Goal: Task Accomplishment & Management: Complete application form

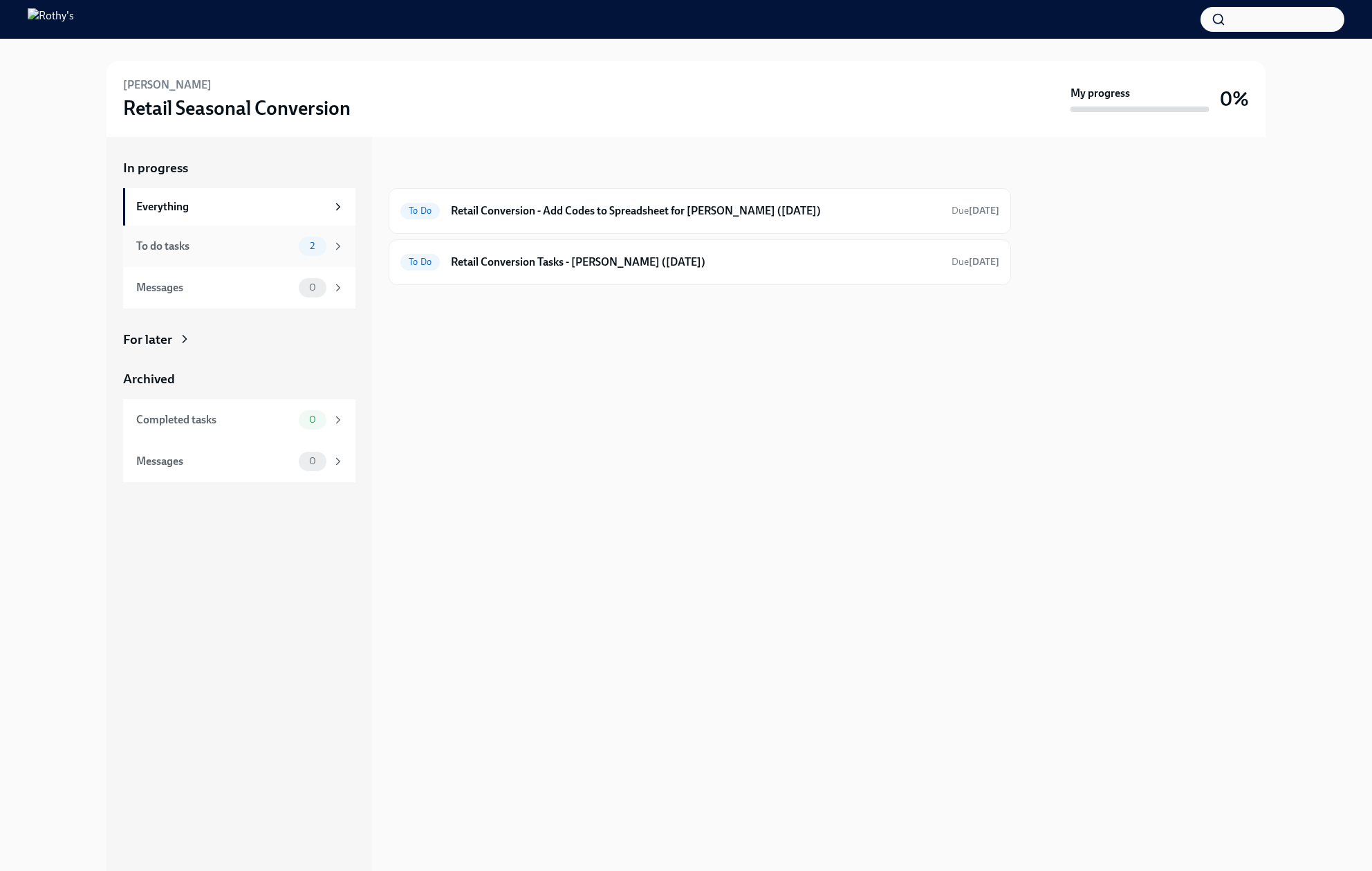
click at [247, 248] on div "To do tasks" at bounding box center [214, 246] width 157 height 15
click at [473, 269] on h6 "Retail Conversion Tasks - Isa Quintero (09/08/2025)" at bounding box center [695, 262] width 490 height 15
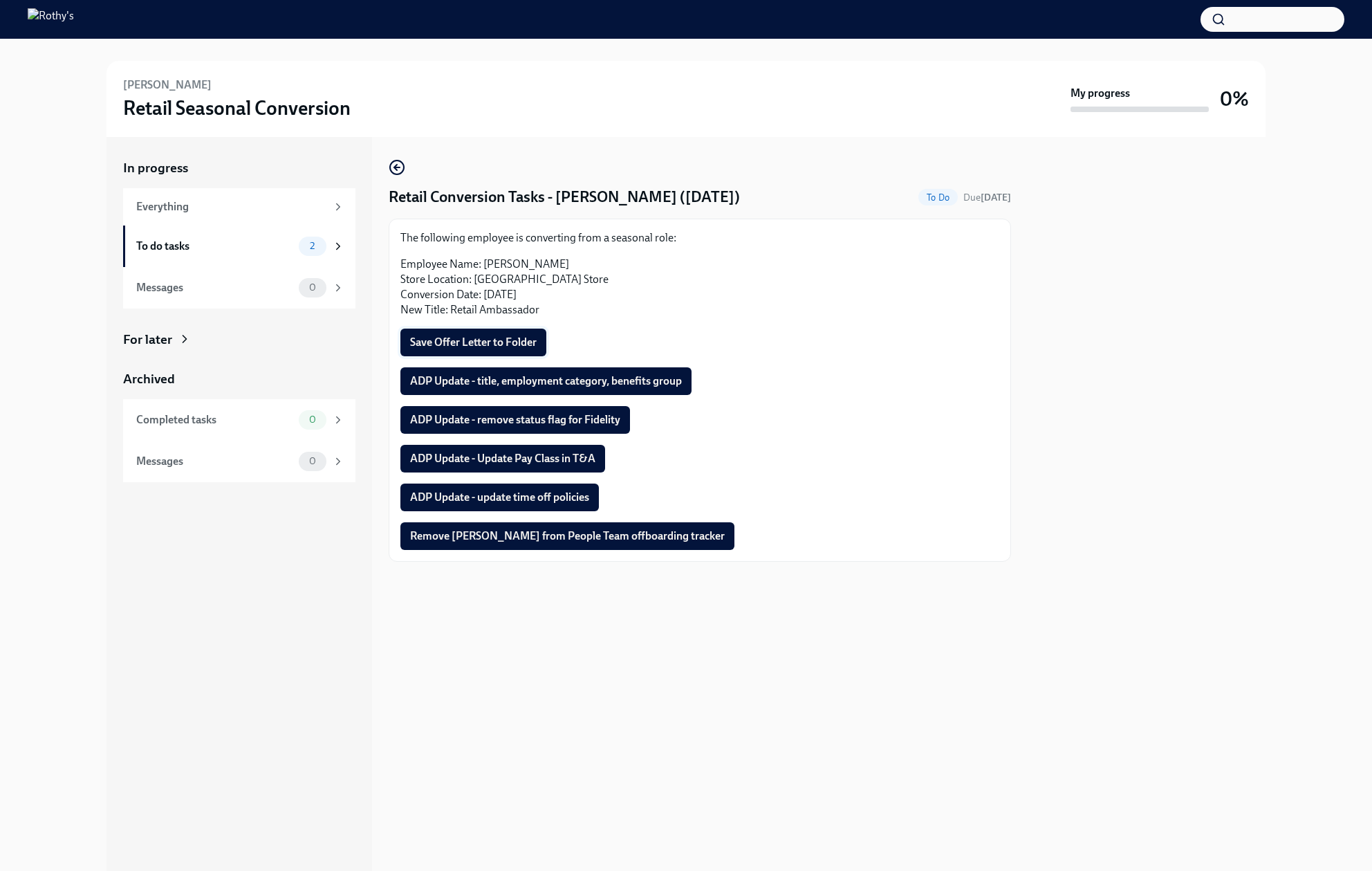
click at [471, 347] on span "Save Offer Letter to Folder" at bounding box center [473, 342] width 127 height 14
click at [553, 413] on span "ADP Update - remove status flag for Fidelity" at bounding box center [515, 419] width 210 height 14
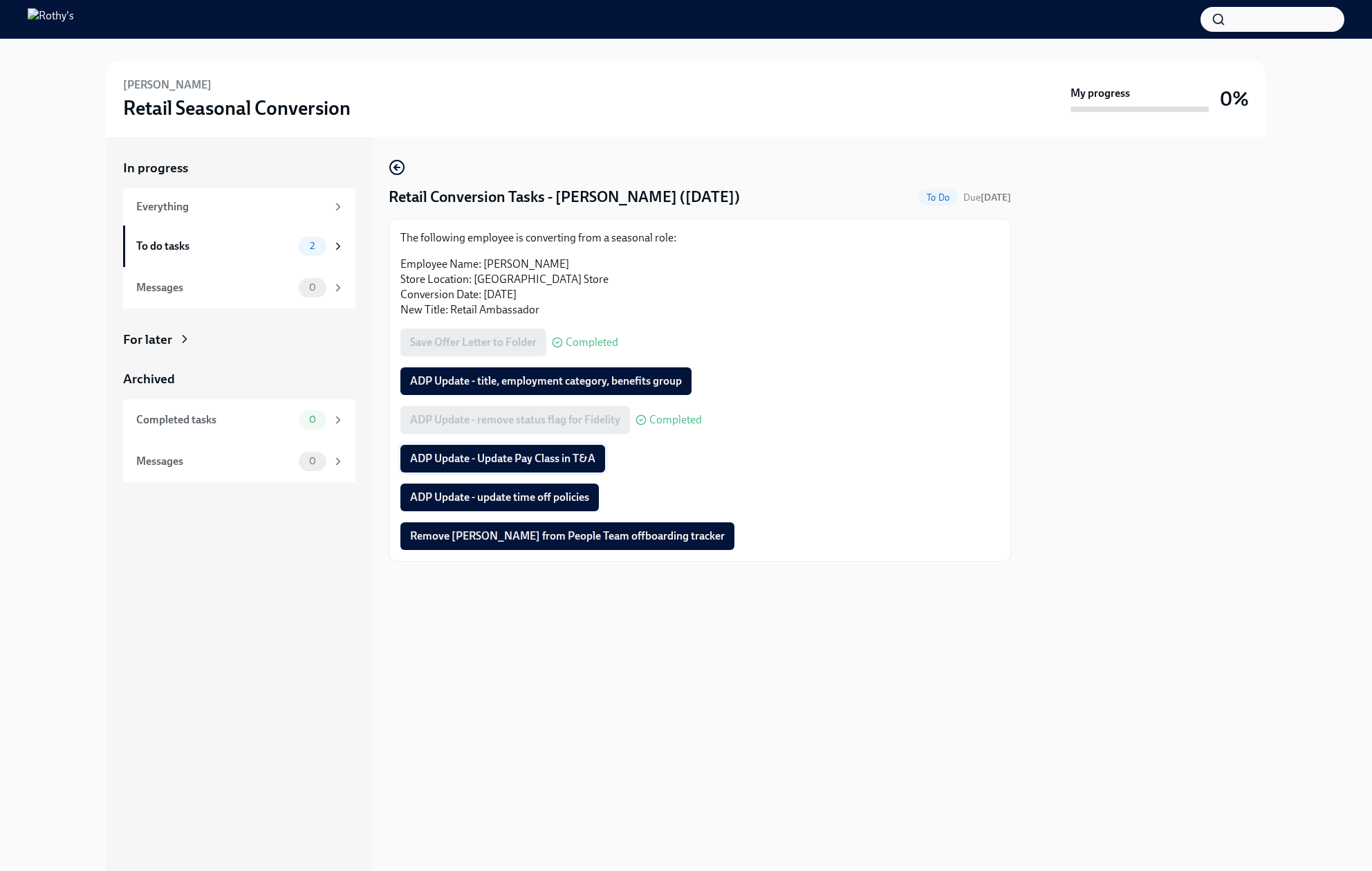
click at [551, 458] on span "ADP Update - Update Pay Class in T&A" at bounding box center [503, 458] width 186 height 14
click at [642, 378] on span "ADP Update - title, employment category, benefits group" at bounding box center [546, 381] width 272 height 14
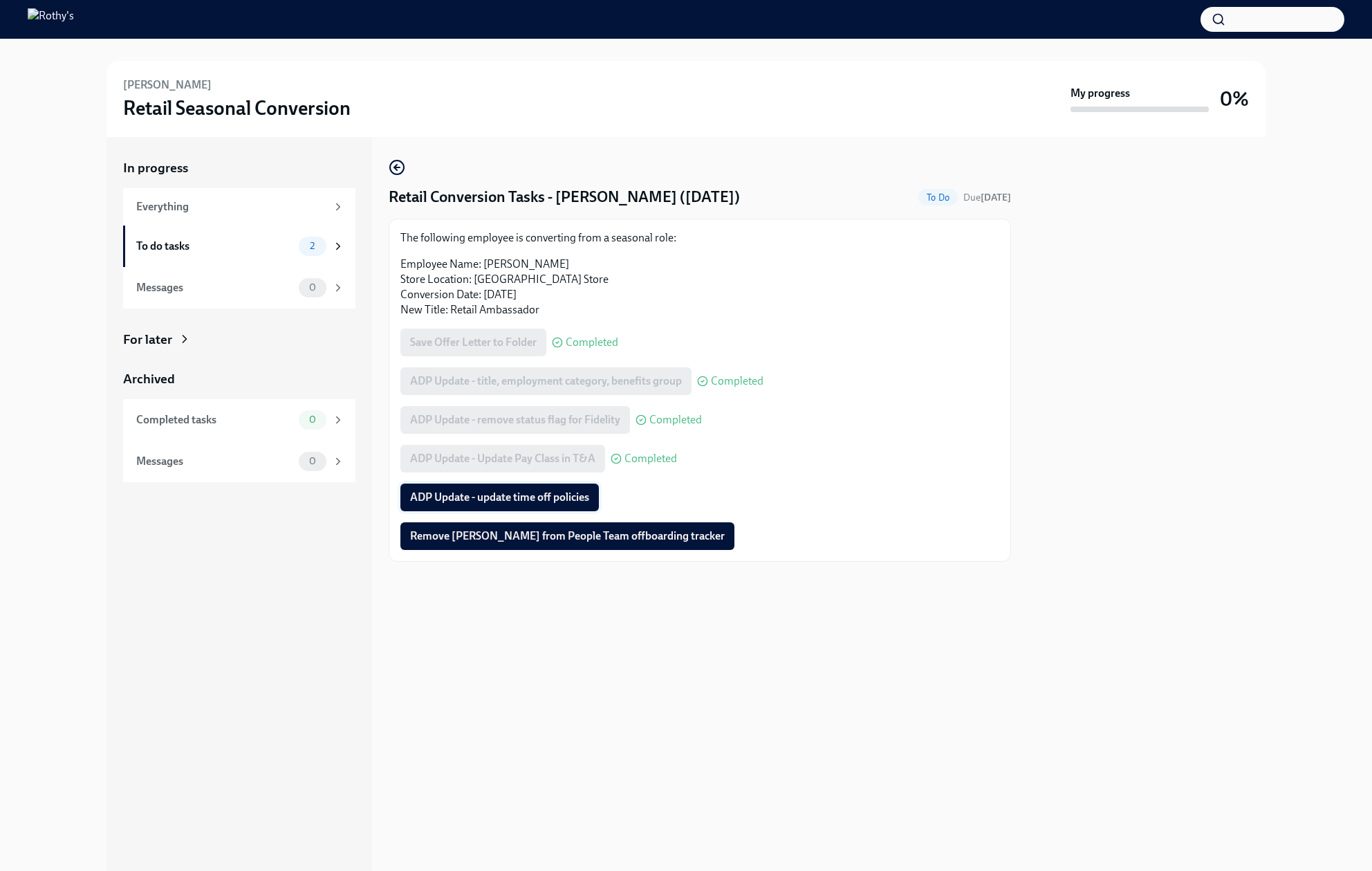
click at [519, 499] on span "ADP Update - update time off policies" at bounding box center [500, 497] width 179 height 14
click at [483, 540] on span "Remove Isa Quintero from People Team offboarding tracker" at bounding box center [568, 536] width 315 height 14
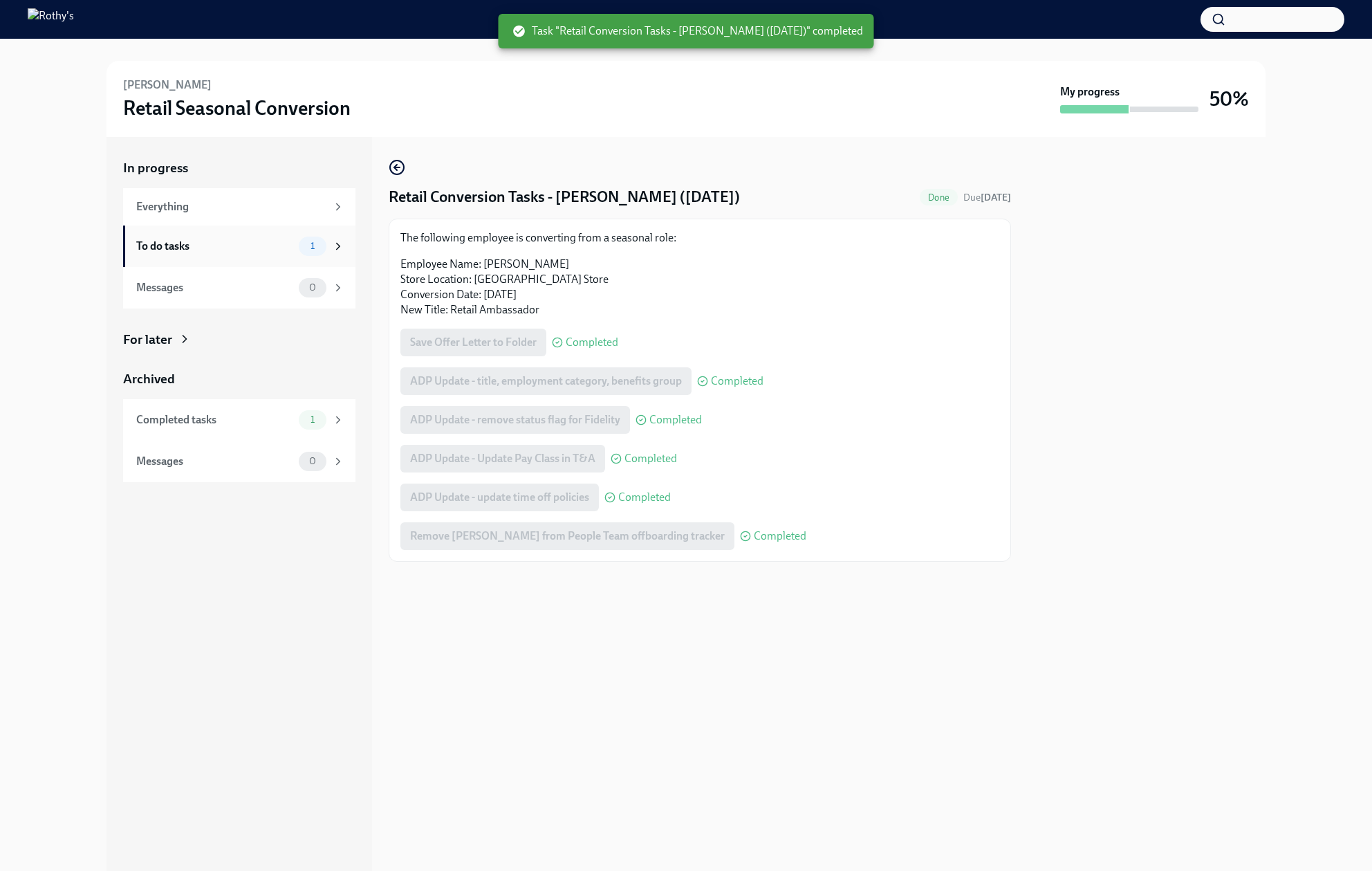
click at [252, 246] on div "To do tasks" at bounding box center [214, 246] width 157 height 15
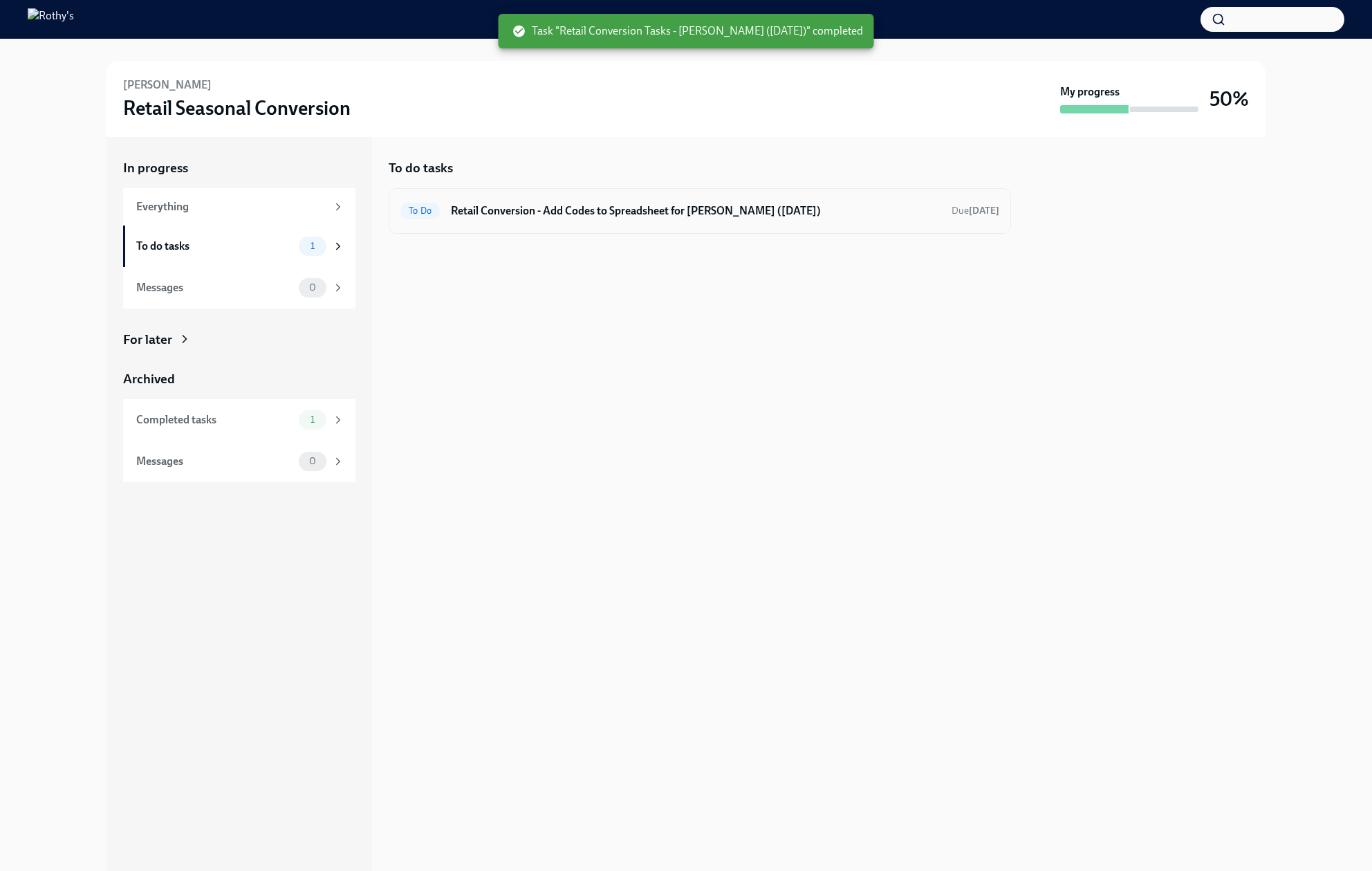
click at [566, 211] on h6 "Retail Conversion - Add Codes to Spreadsheet for Isa Quintero (09/08/2025)" at bounding box center [695, 210] width 490 height 15
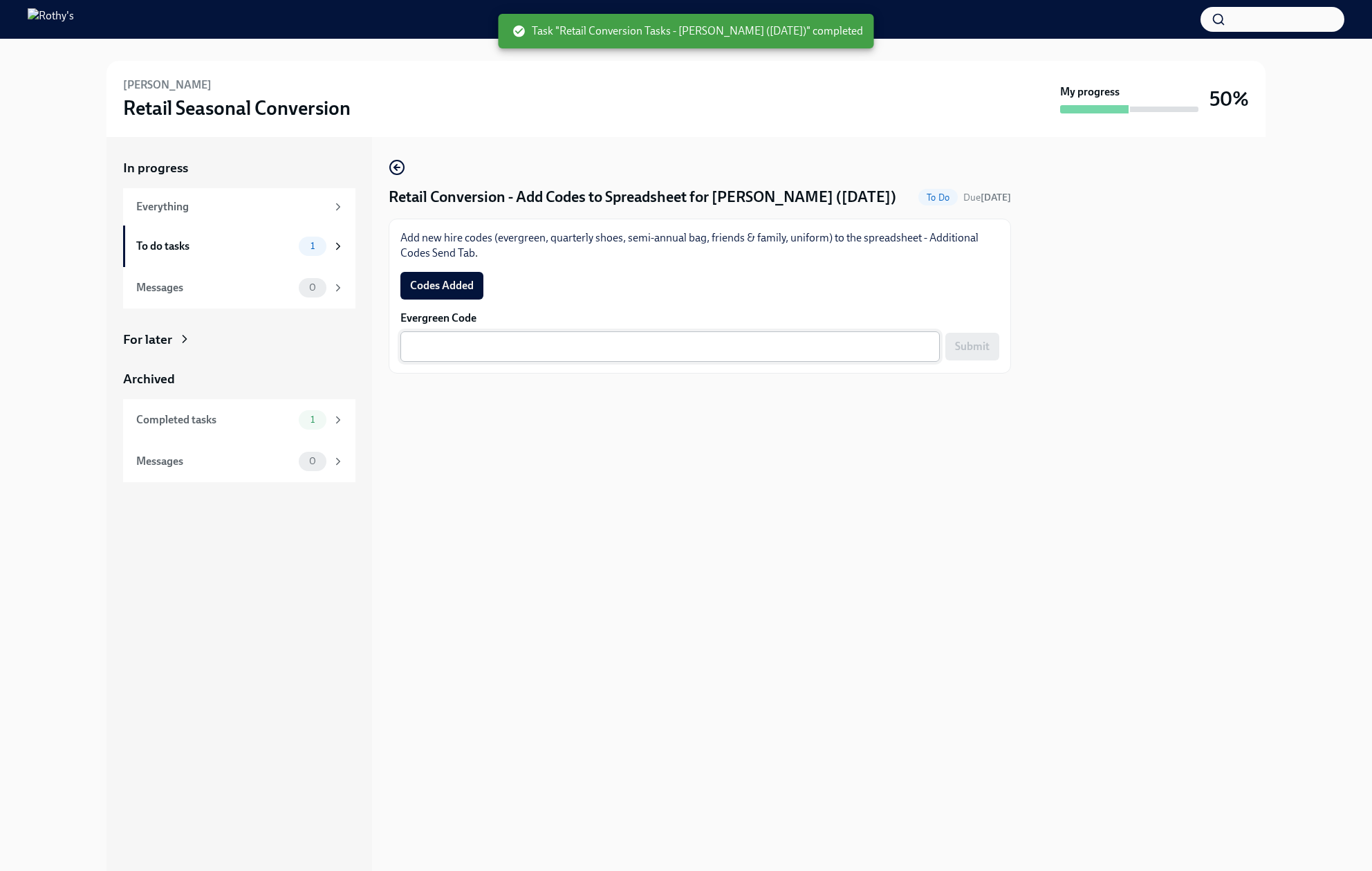
click at [592, 350] on textarea "Evergreen Code" at bounding box center [669, 346] width 523 height 17
paste textarea "E-FF-D8Z5N4"
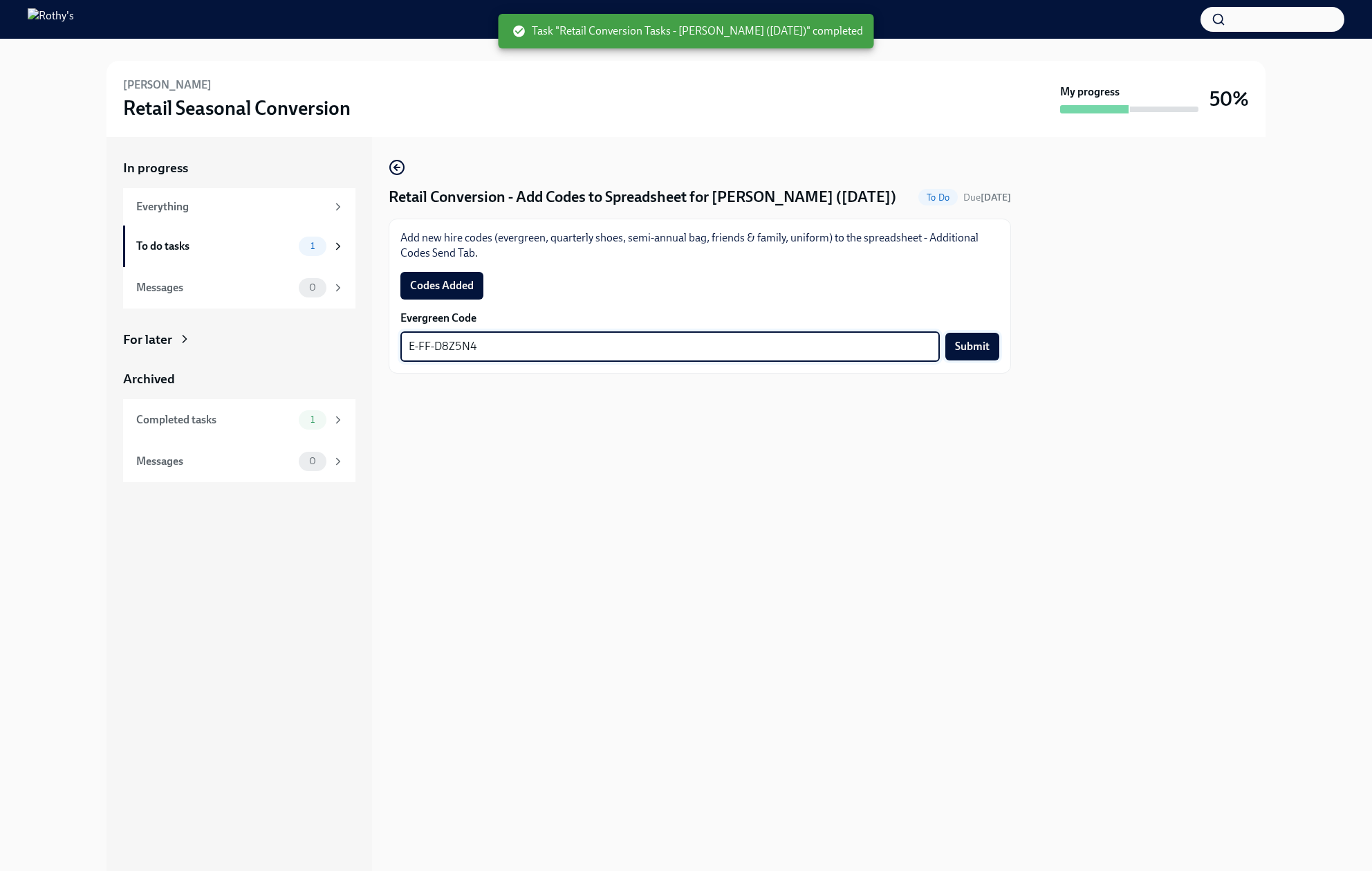
type textarea "E-FF-D8Z5N4"
click at [983, 351] on span "Submit" at bounding box center [973, 346] width 35 height 14
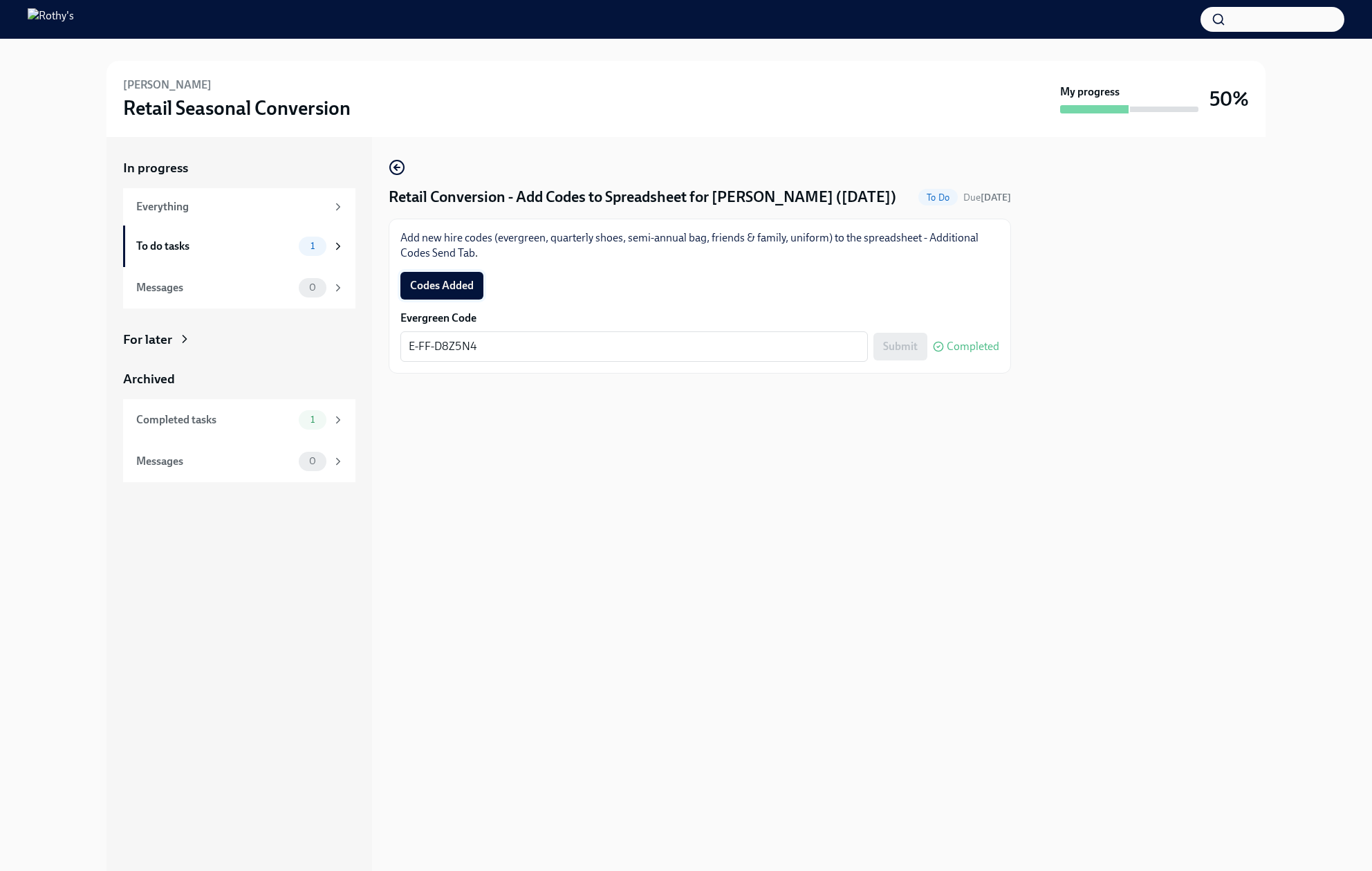
click at [451, 285] on span "Codes Added" at bounding box center [442, 285] width 64 height 14
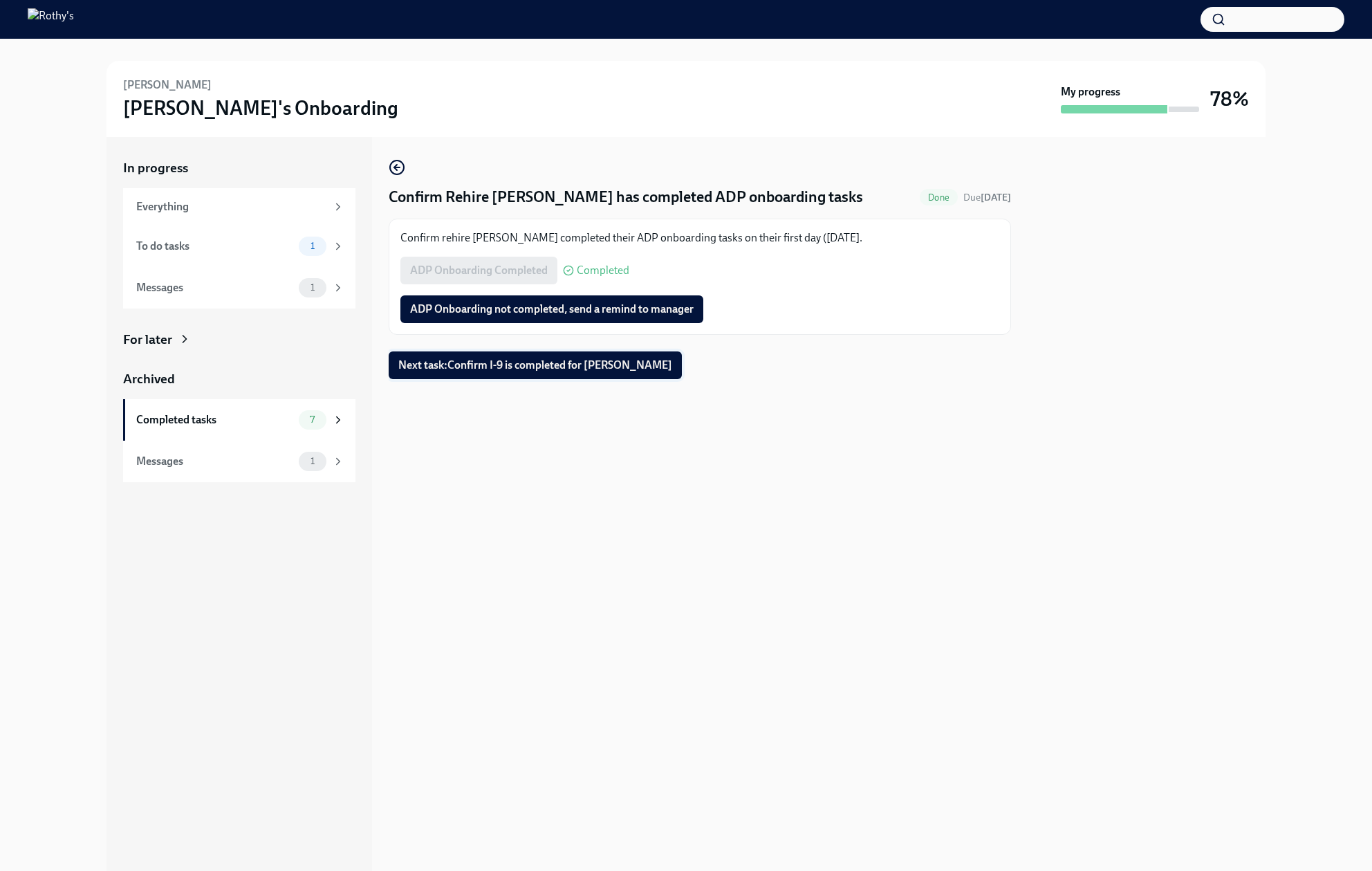
click at [432, 361] on span "Next task : Confirm I-9 is completed for Natalie Dionisio" at bounding box center [535, 365] width 274 height 14
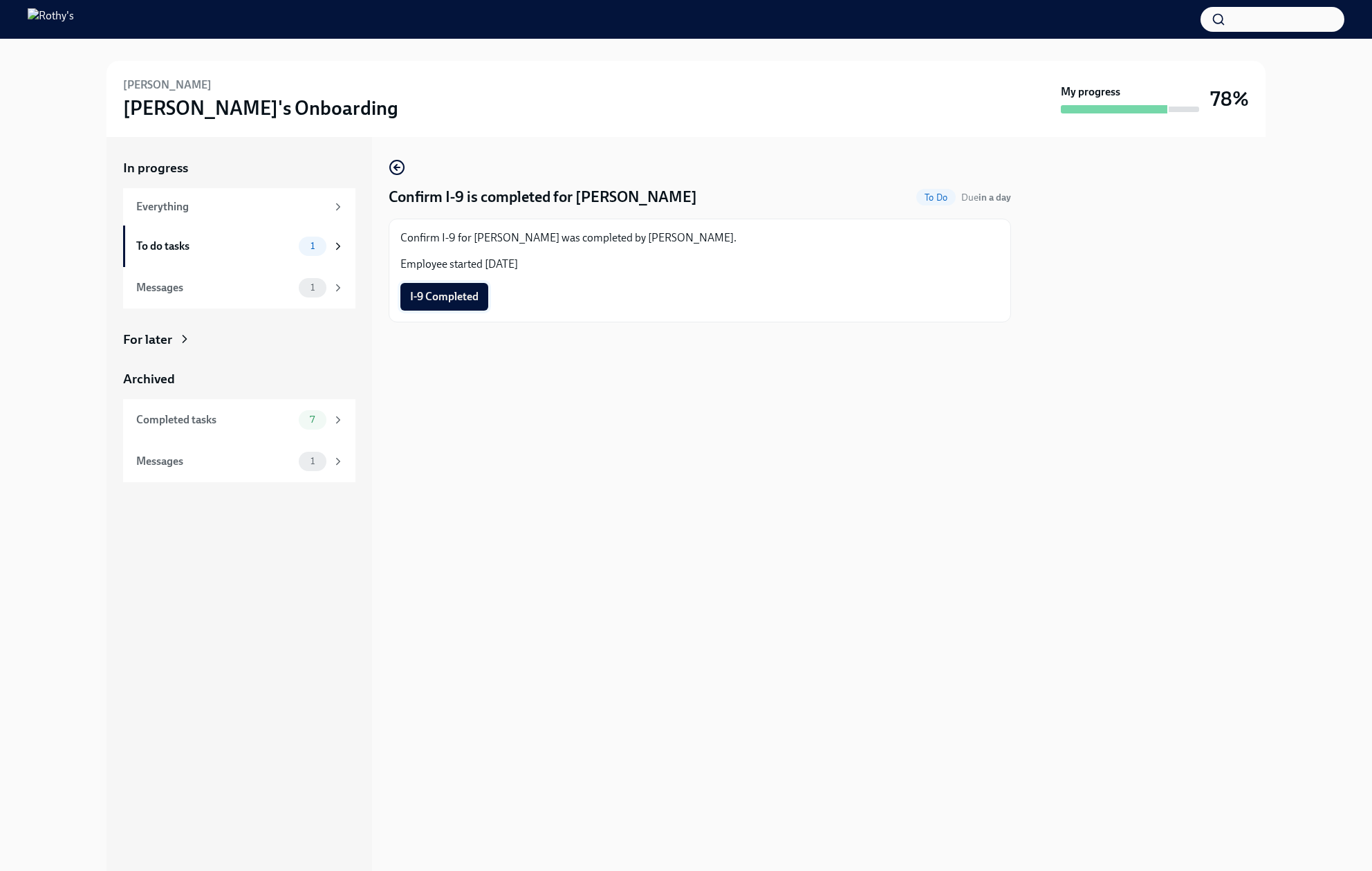
click at [434, 288] on button "I-9 Completed" at bounding box center [444, 296] width 88 height 27
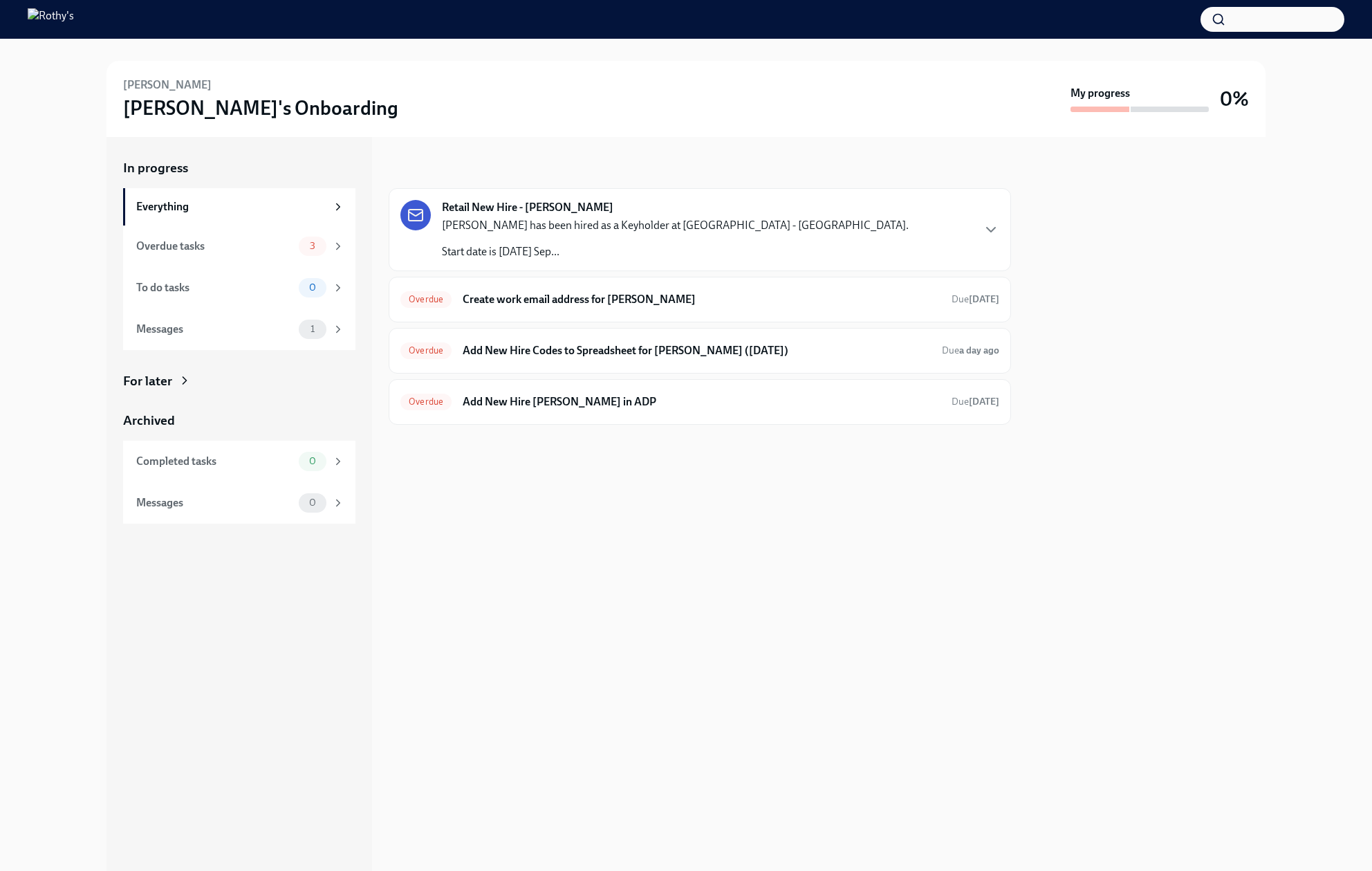
click at [809, 232] on div "Retail New Hire - Ash Hawkins Ash Hawkins has been hired as a Keyholder at Doma…" at bounding box center [699, 230] width 599 height 60
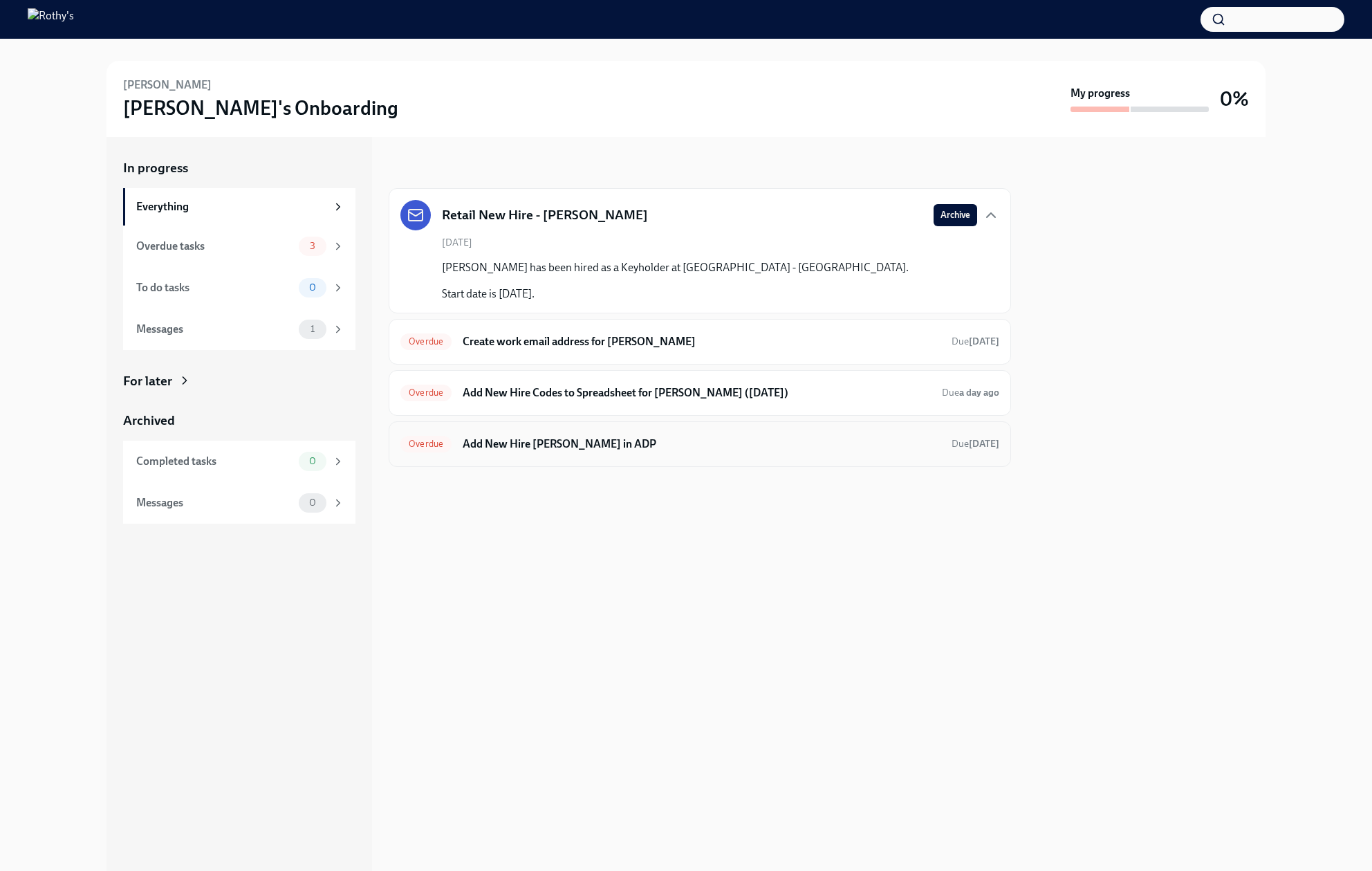
click at [857, 446] on h6 "Add New Hire Ash Hawkins in ADP" at bounding box center [701, 444] width 478 height 15
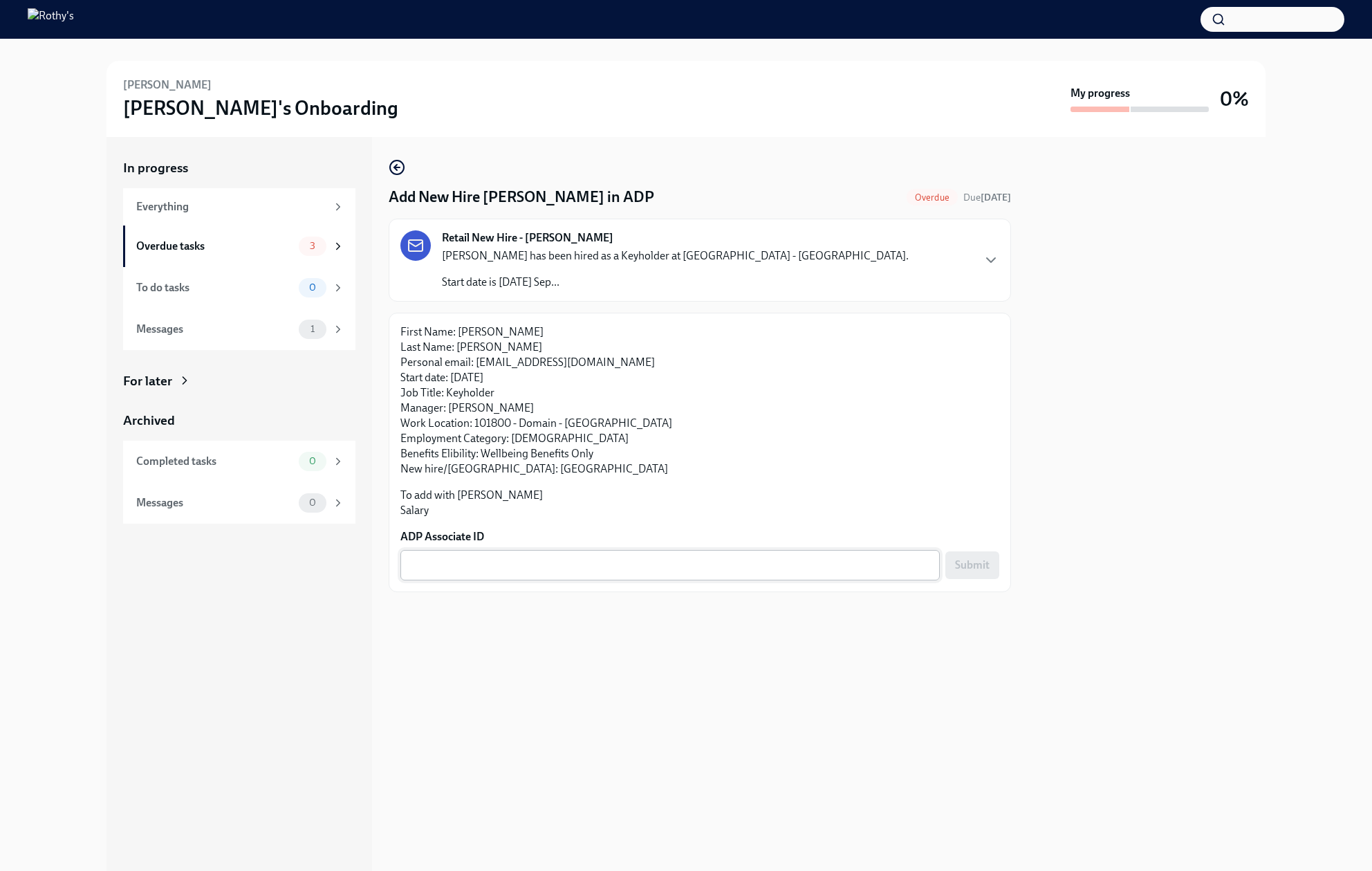
click at [457, 554] on div "x ​" at bounding box center [669, 565] width 539 height 31
paste textarea "OWO5FFYMK"
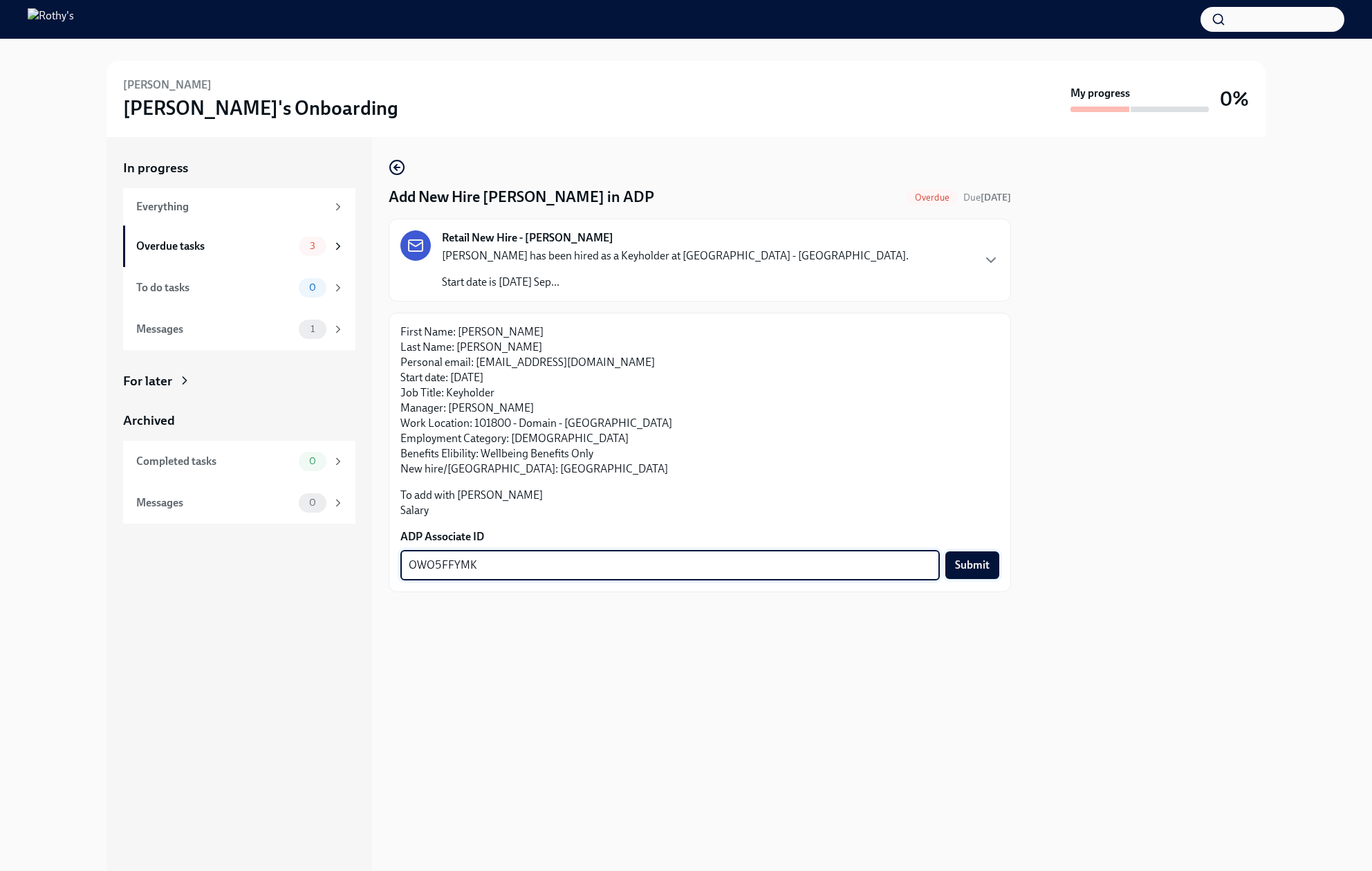
type textarea "OWO5FFYMK"
click at [972, 570] on span "Submit" at bounding box center [973, 565] width 35 height 14
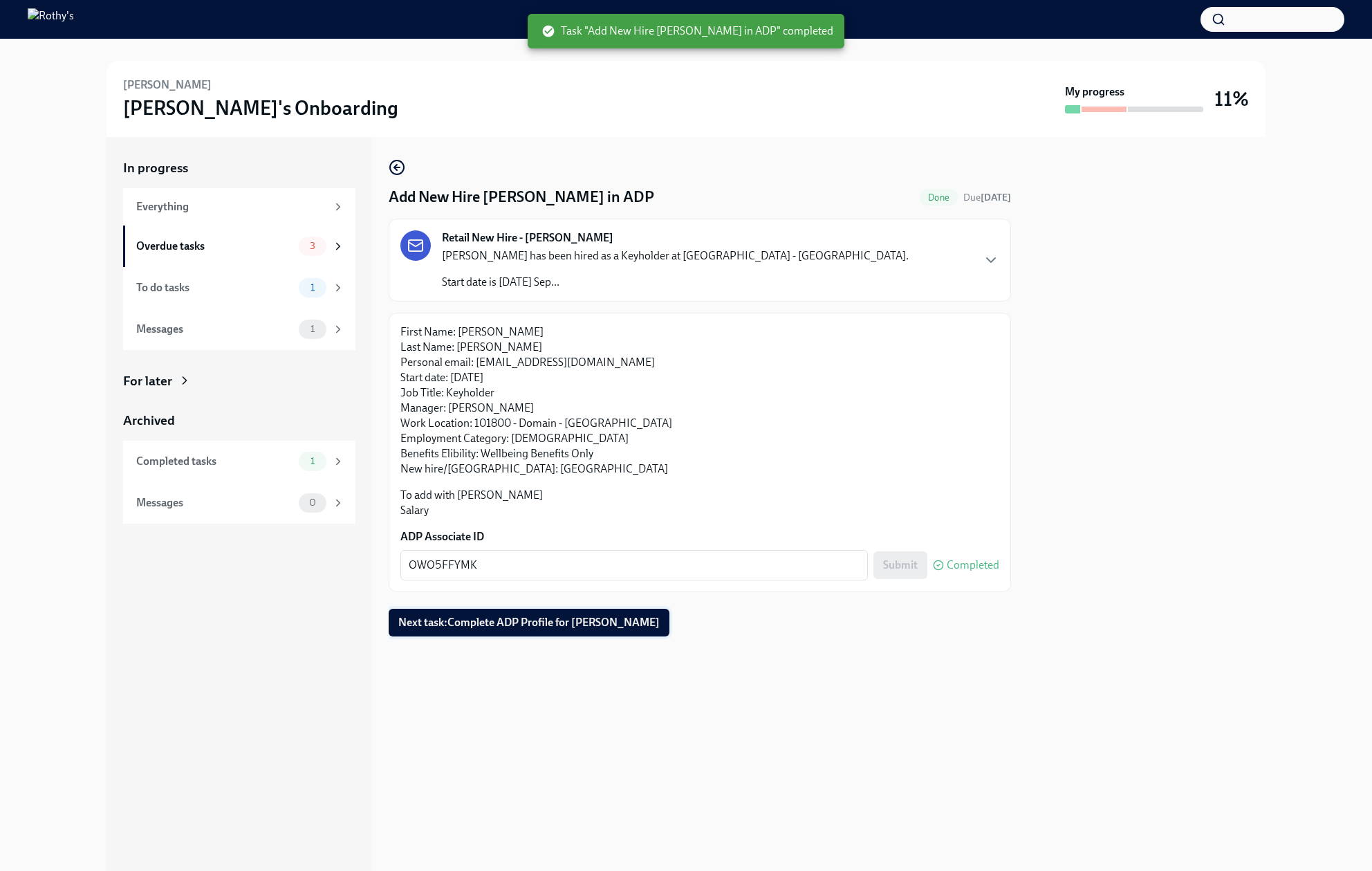
click at [559, 619] on span "Next task : Complete ADP Profile for Ash Hawkins" at bounding box center [529, 622] width 262 height 14
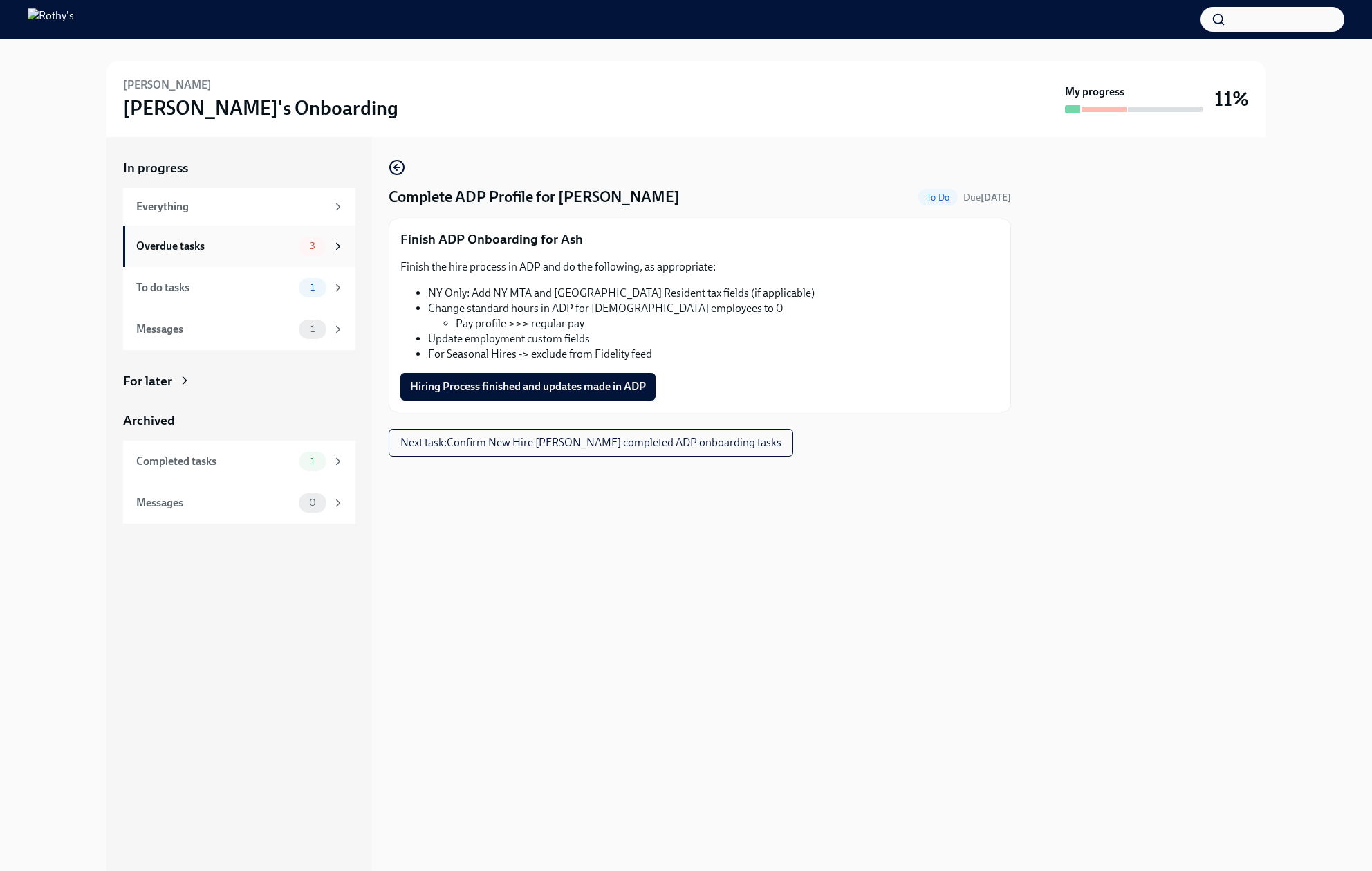
click at [266, 254] on div "Overdue tasks 3" at bounding box center [239, 245] width 208 height 19
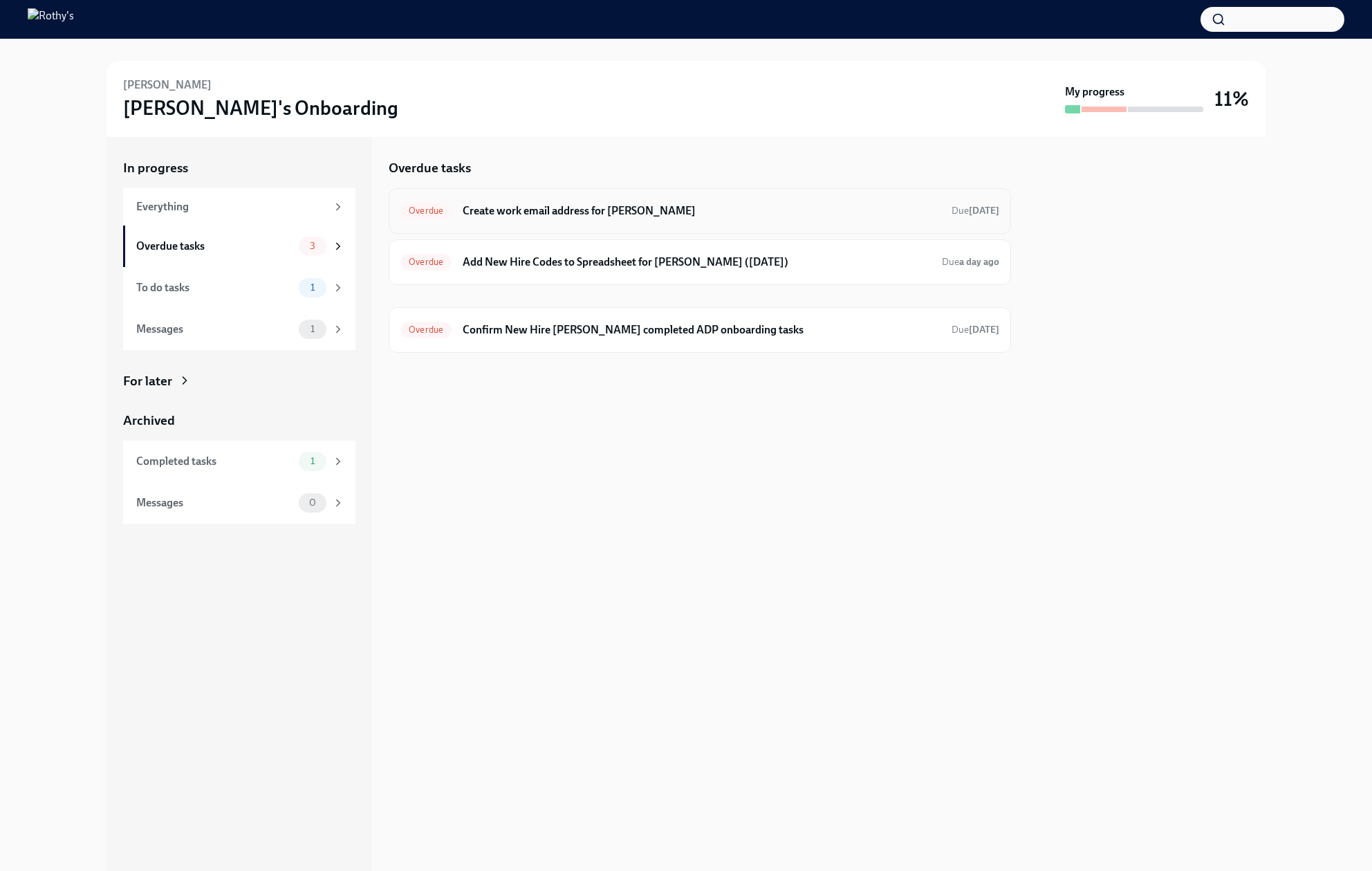
click at [571, 213] on h6 "Create work email address for Ash Hawkins" at bounding box center [701, 210] width 478 height 15
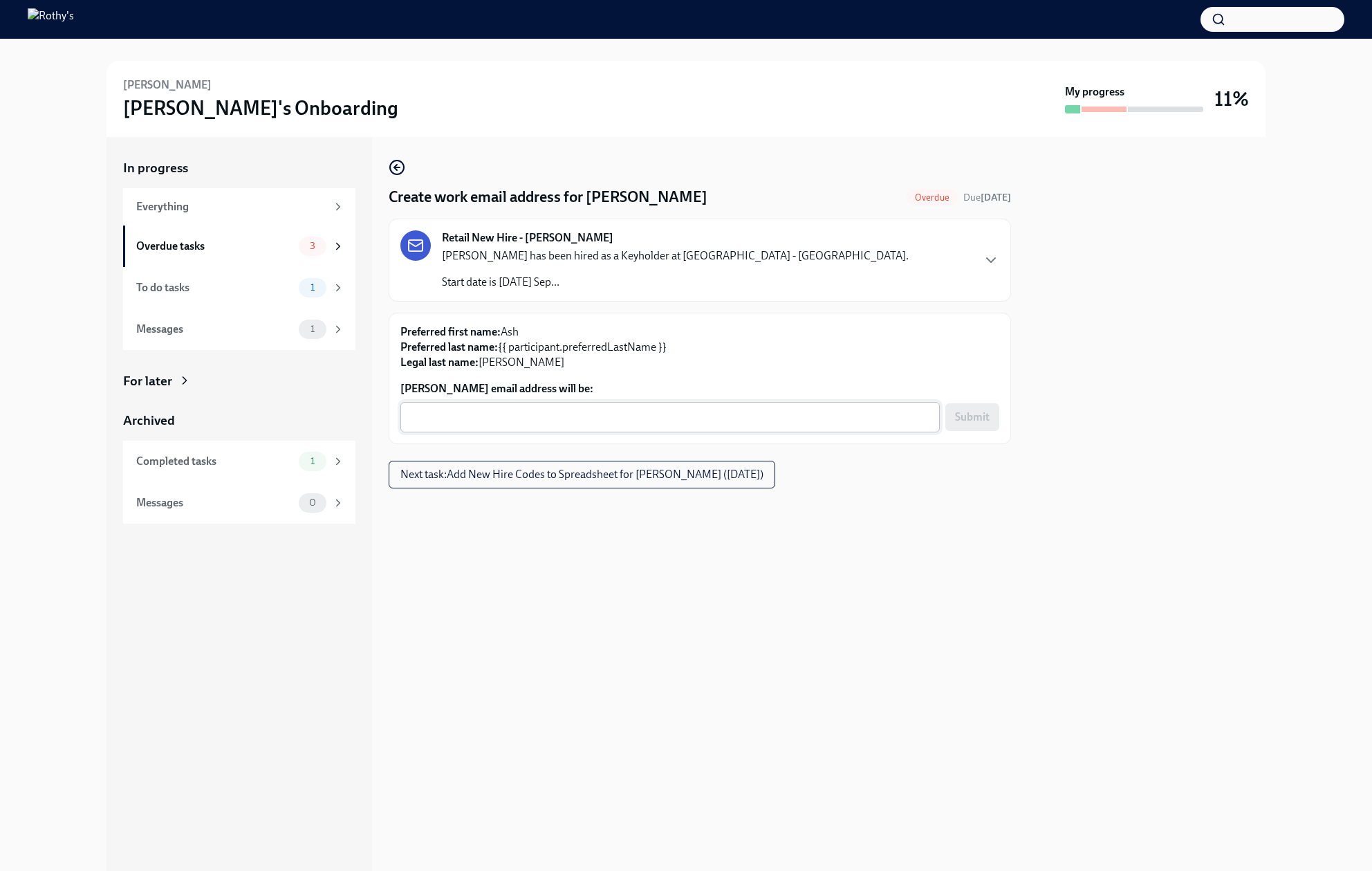
click at [462, 412] on textarea "Ash Hawkins's email address will be:" at bounding box center [669, 417] width 523 height 17
paste textarea "ashhawkins@rothys.com"
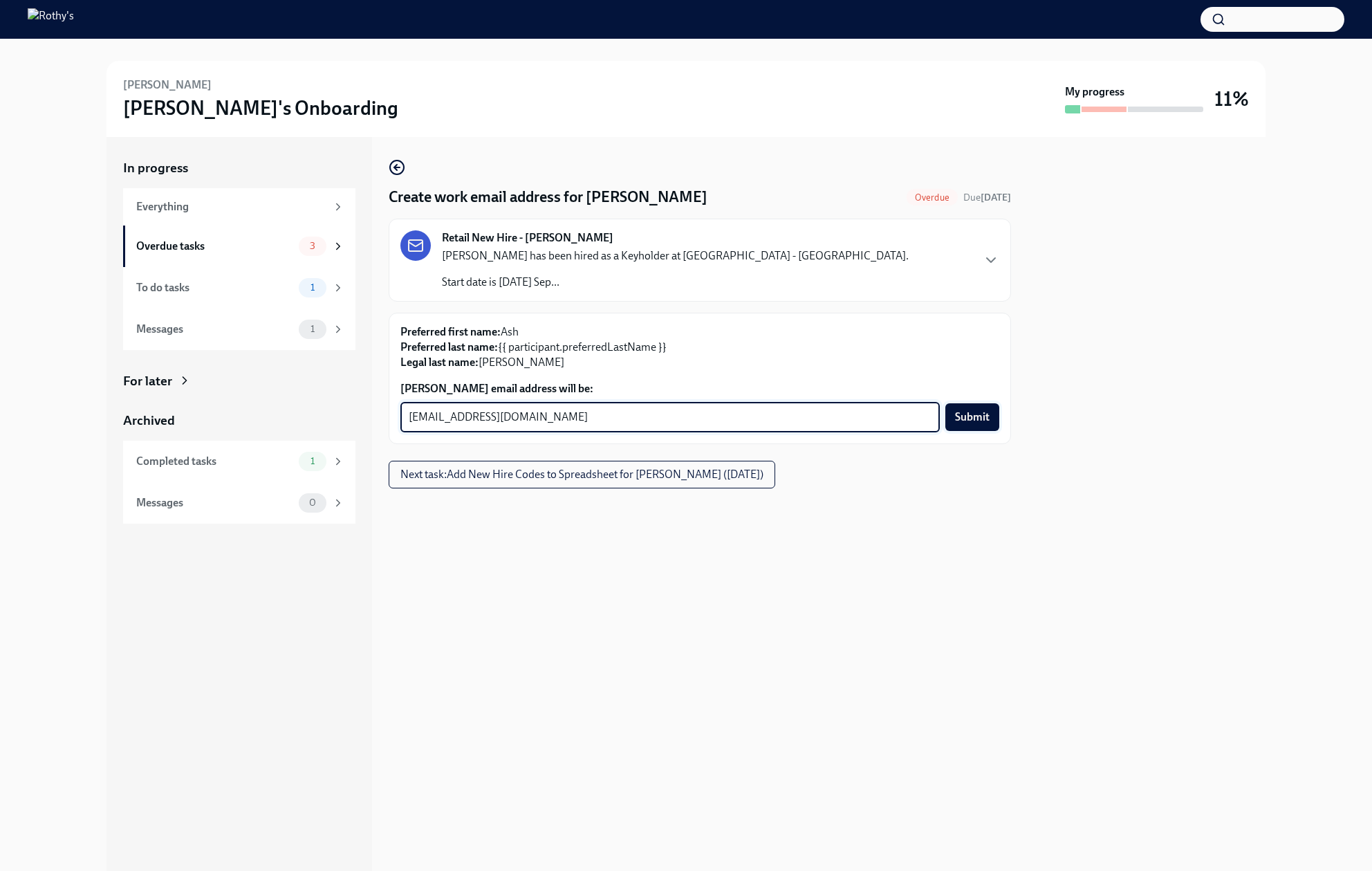
type textarea "ashhawkins@rothys.com"
click at [960, 413] on span "Submit" at bounding box center [973, 417] width 35 height 14
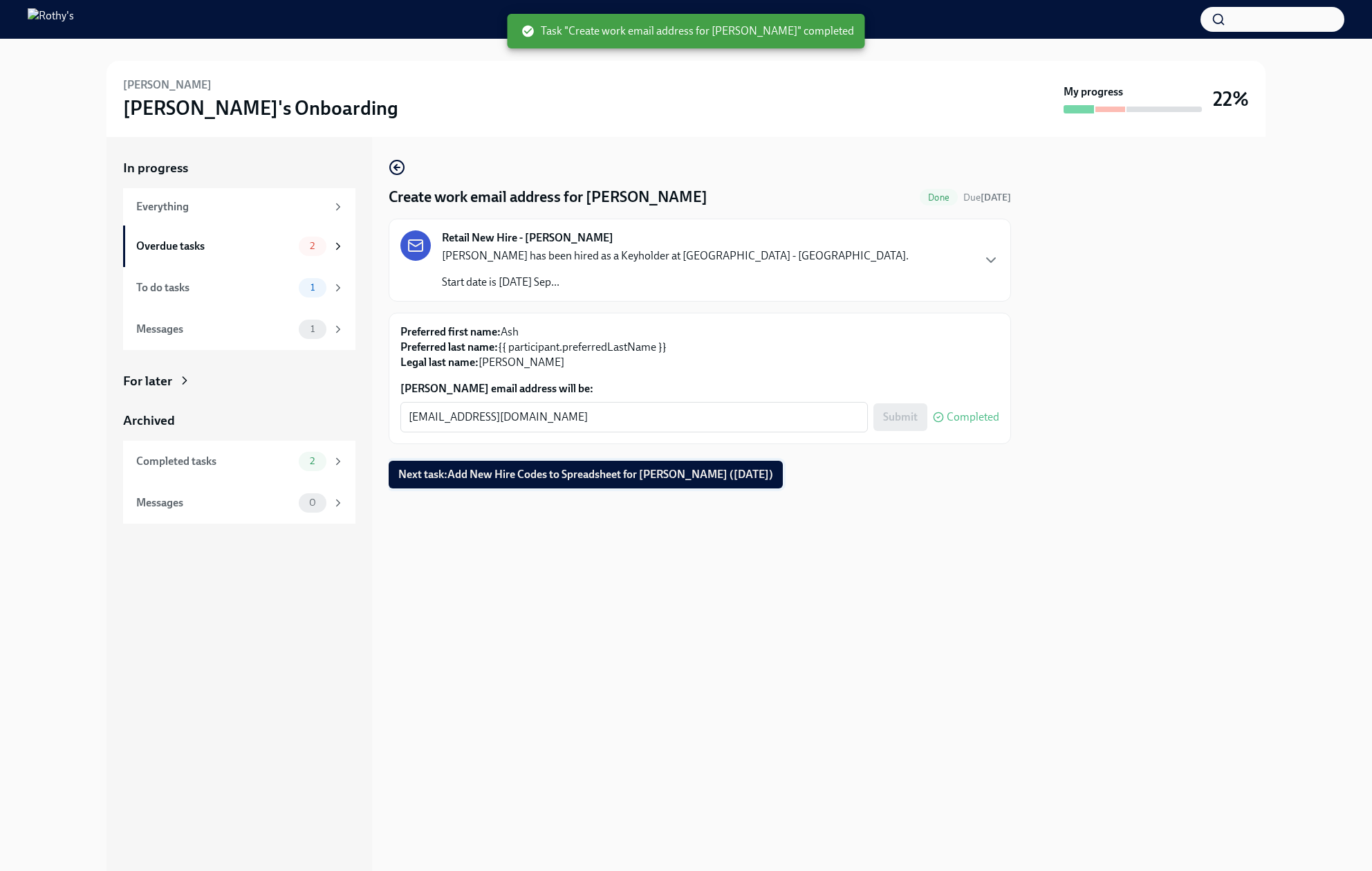
click at [539, 470] on span "Next task : Add New Hire Codes to Spreadsheet for Ash Hawkins (09/09/2025)" at bounding box center [586, 474] width 374 height 14
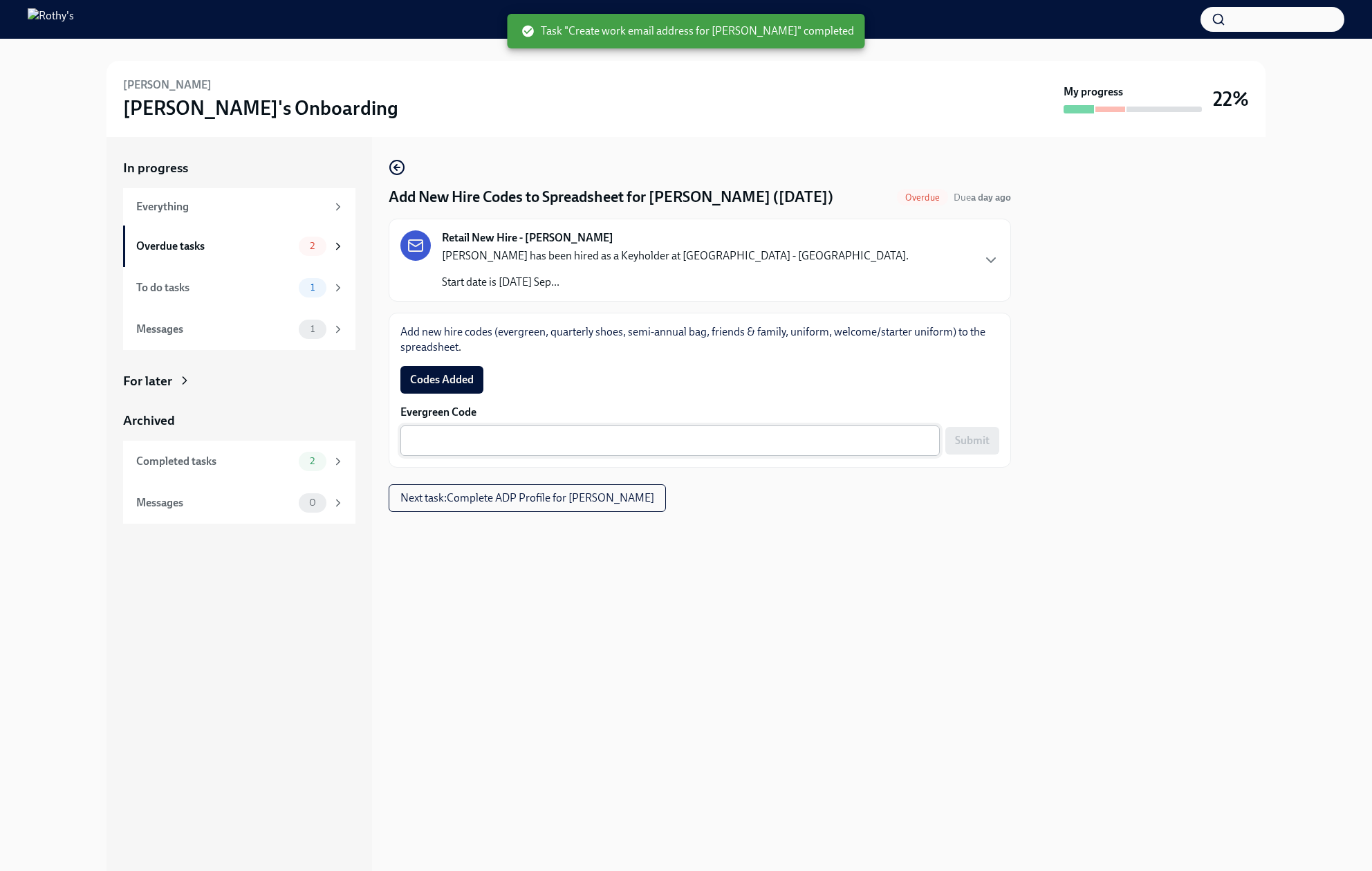
click at [762, 431] on div "x ​" at bounding box center [669, 440] width 539 height 31
paste textarea "E-FF-CBQ465"
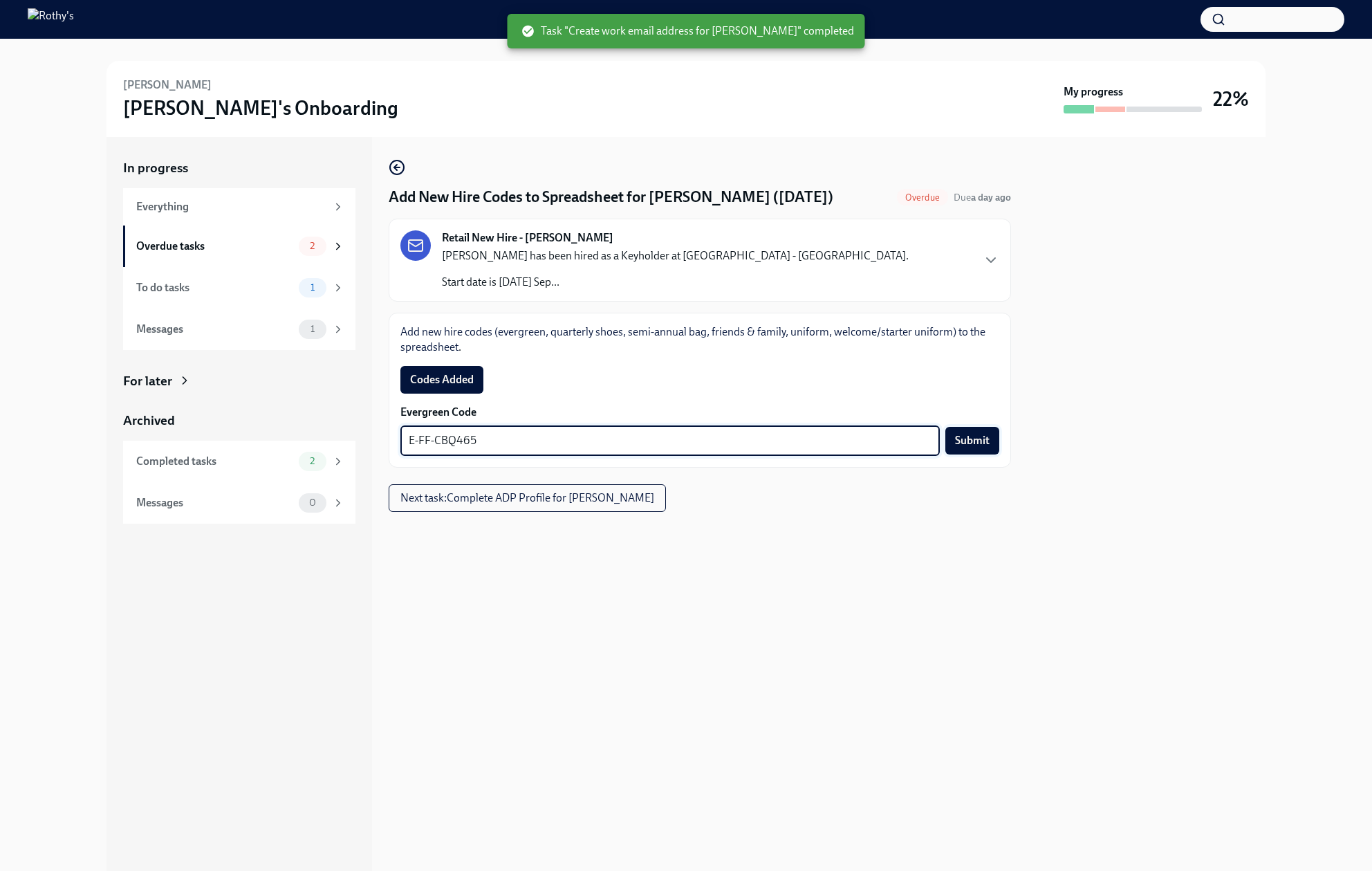
type textarea "E-FF-CBQ465"
click at [949, 438] on button "Submit" at bounding box center [972, 440] width 54 height 27
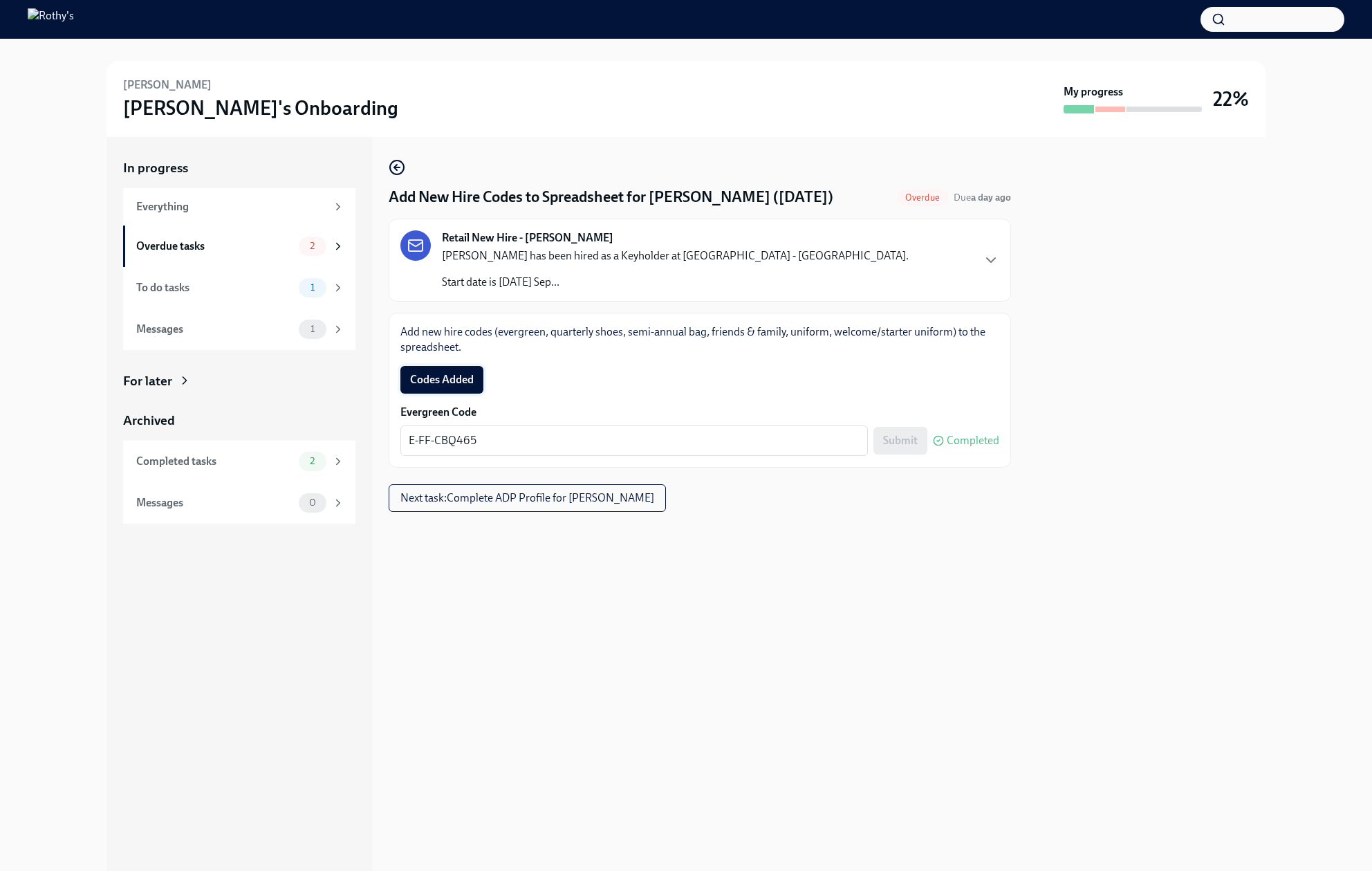
click at [439, 378] on span "Codes Added" at bounding box center [442, 380] width 64 height 14
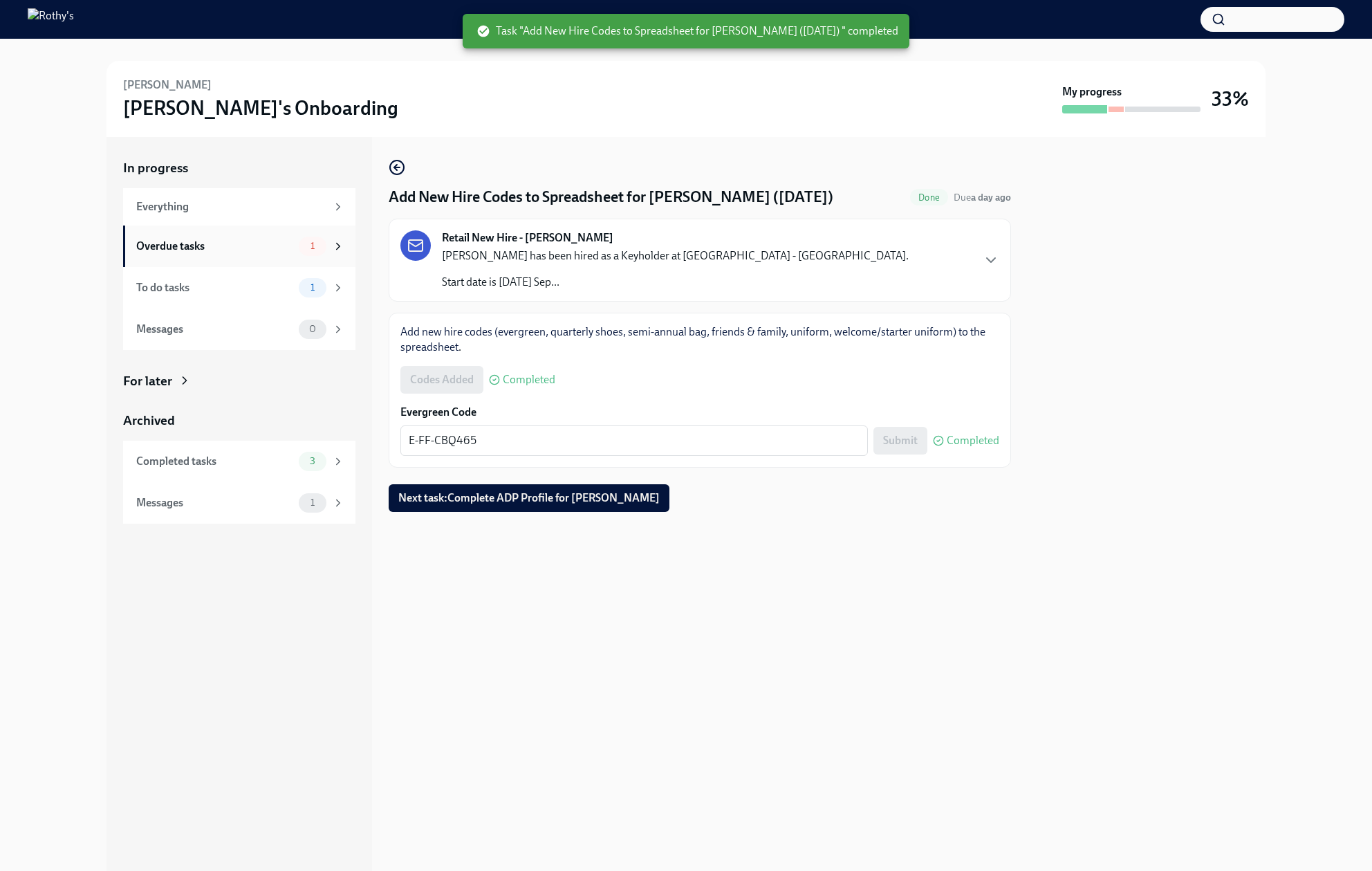
click at [266, 261] on div "Overdue tasks 1" at bounding box center [239, 246] width 232 height 41
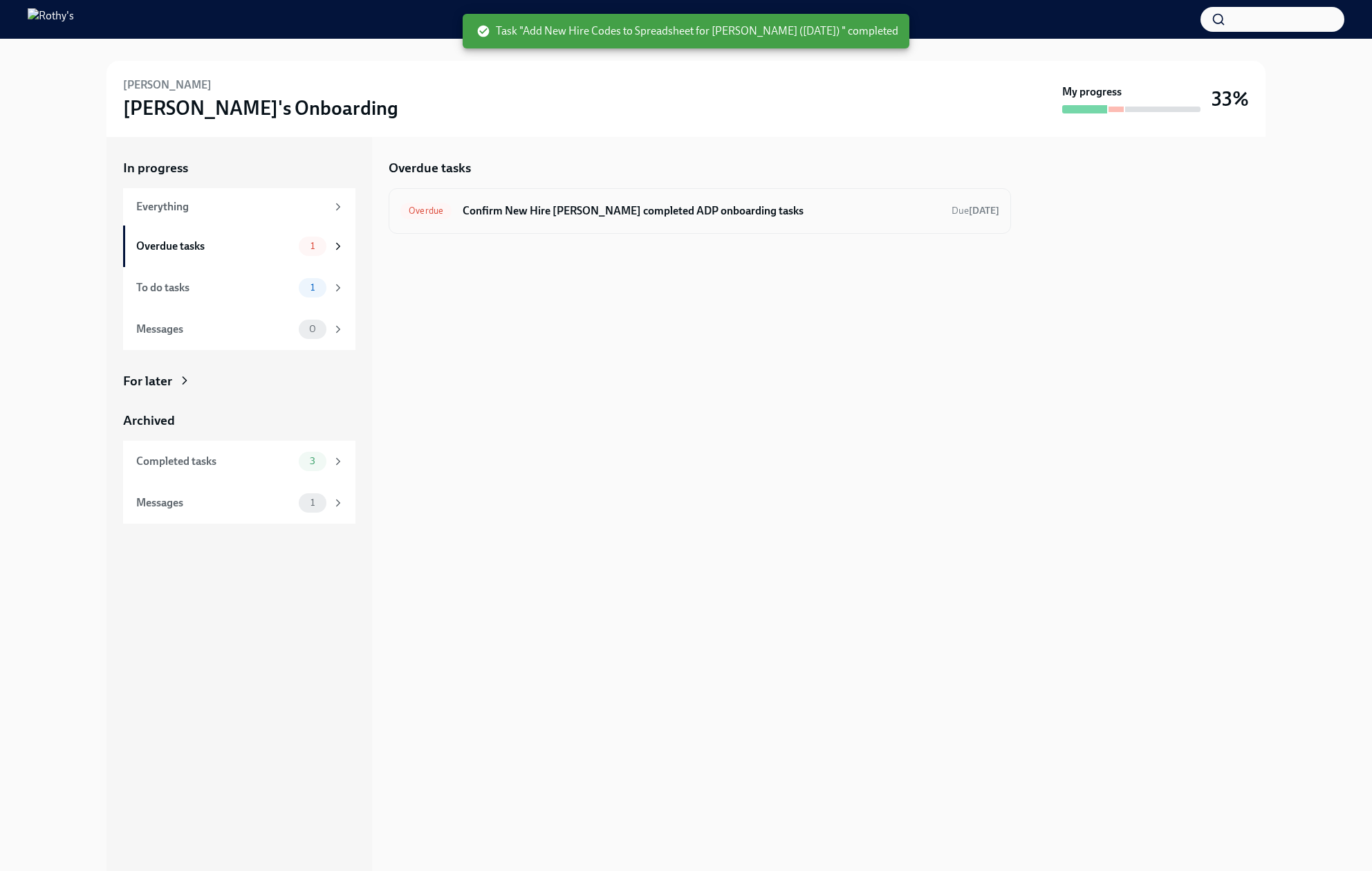
click at [531, 224] on div "Overdue Confirm New Hire Ash Hawkins completed ADP onboarding tasks Due 7 days …" at bounding box center [699, 210] width 622 height 46
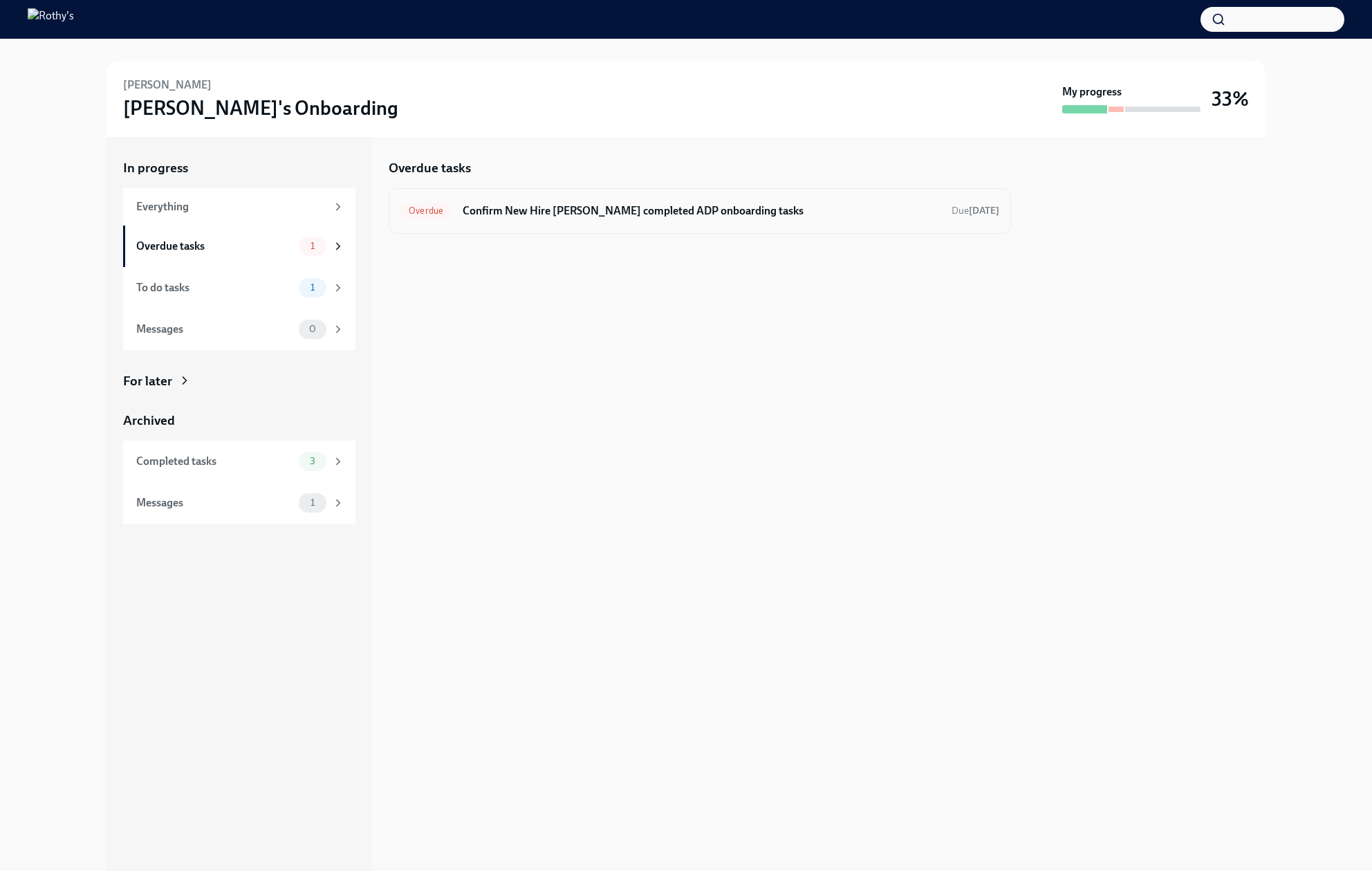
click at [521, 210] on h6 "Confirm New Hire Ash Hawkins completed ADP onboarding tasks" at bounding box center [701, 210] width 478 height 15
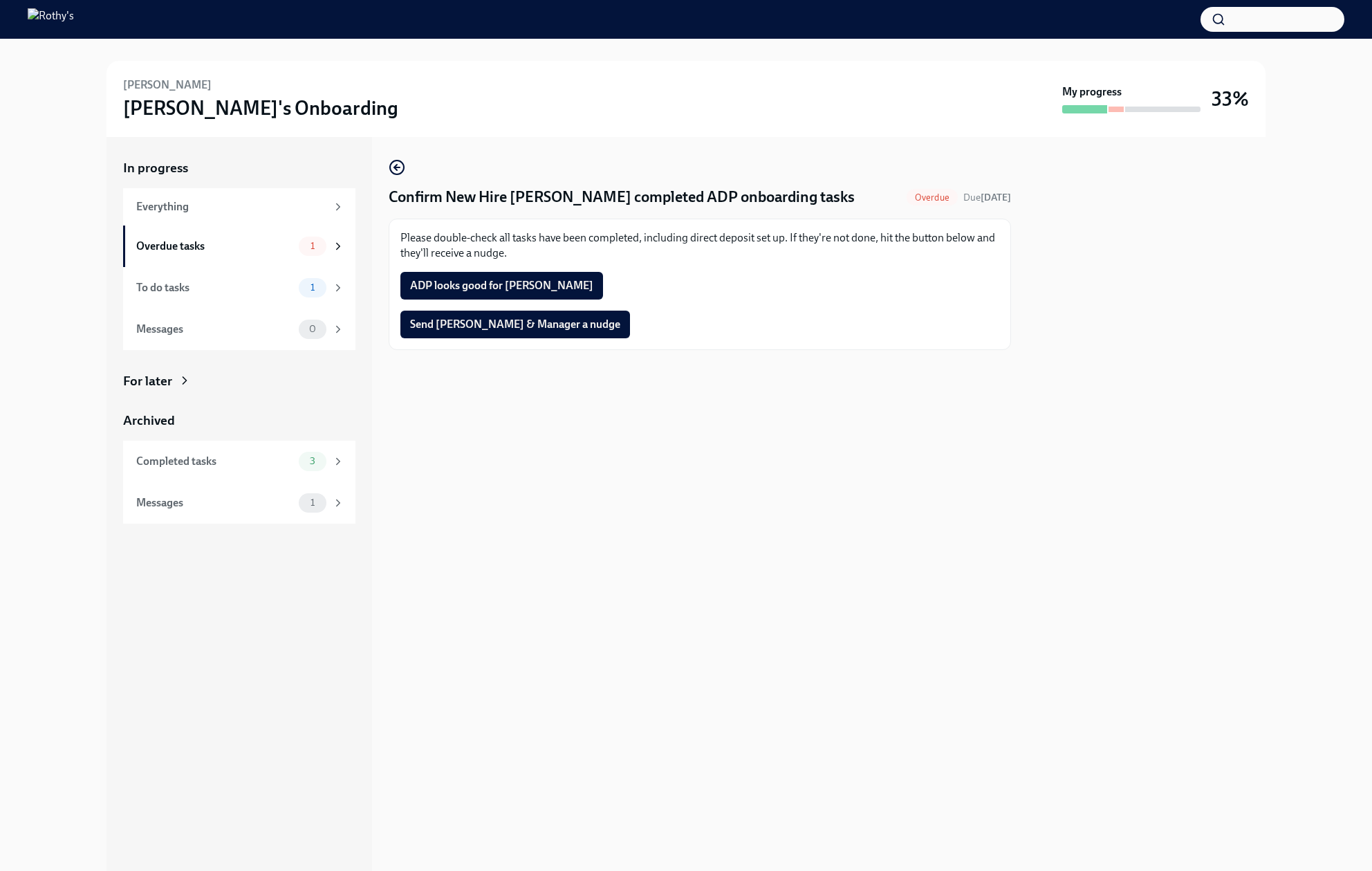
click at [495, 150] on div "Confirm New Hire Ash Hawkins completed ADP onboarding tasks Overdue Due 7 days …" at bounding box center [699, 504] width 622 height 734
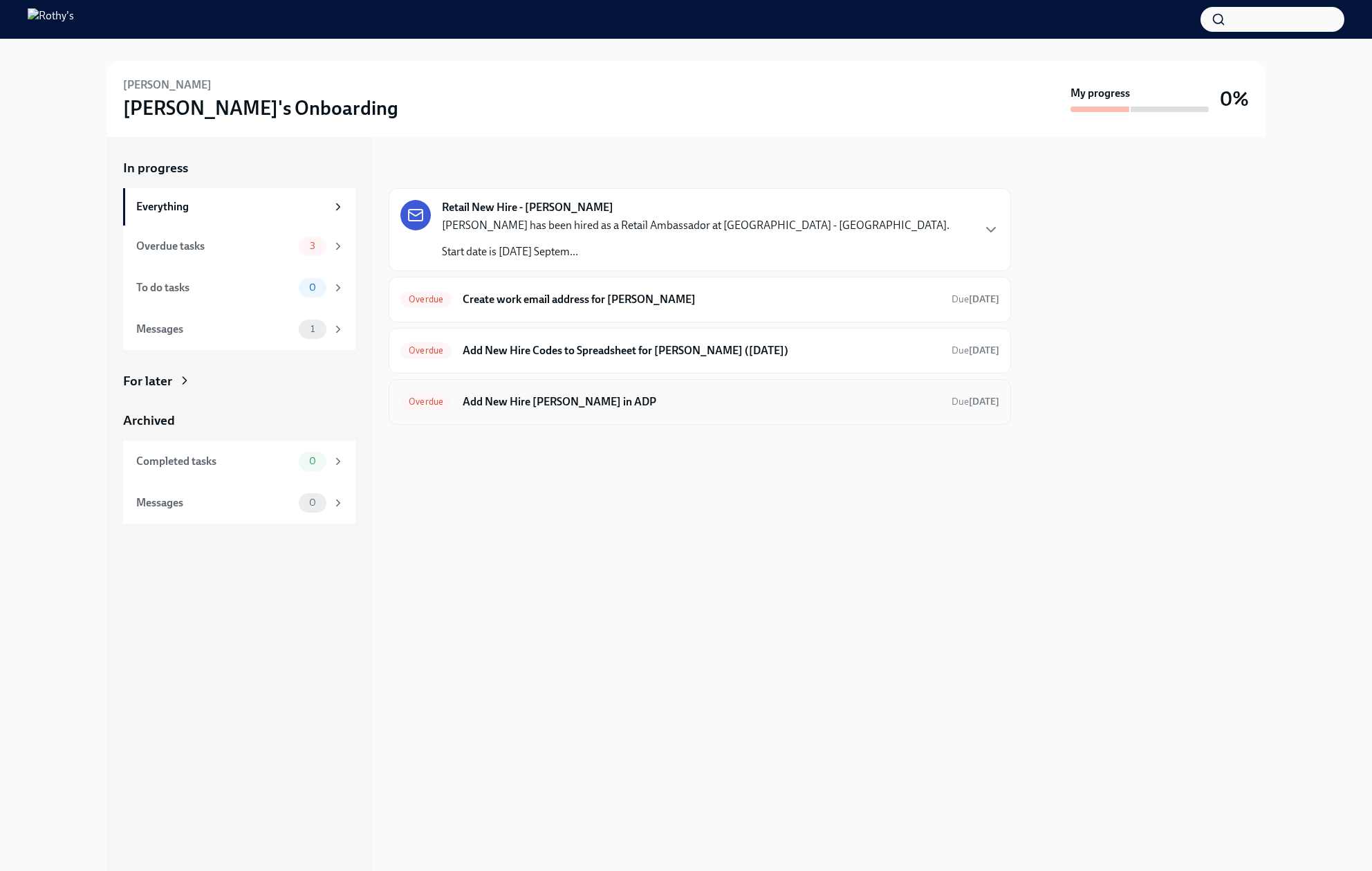
click at [640, 404] on h6 "Add New Hire [PERSON_NAME] in ADP" at bounding box center [701, 402] width 478 height 15
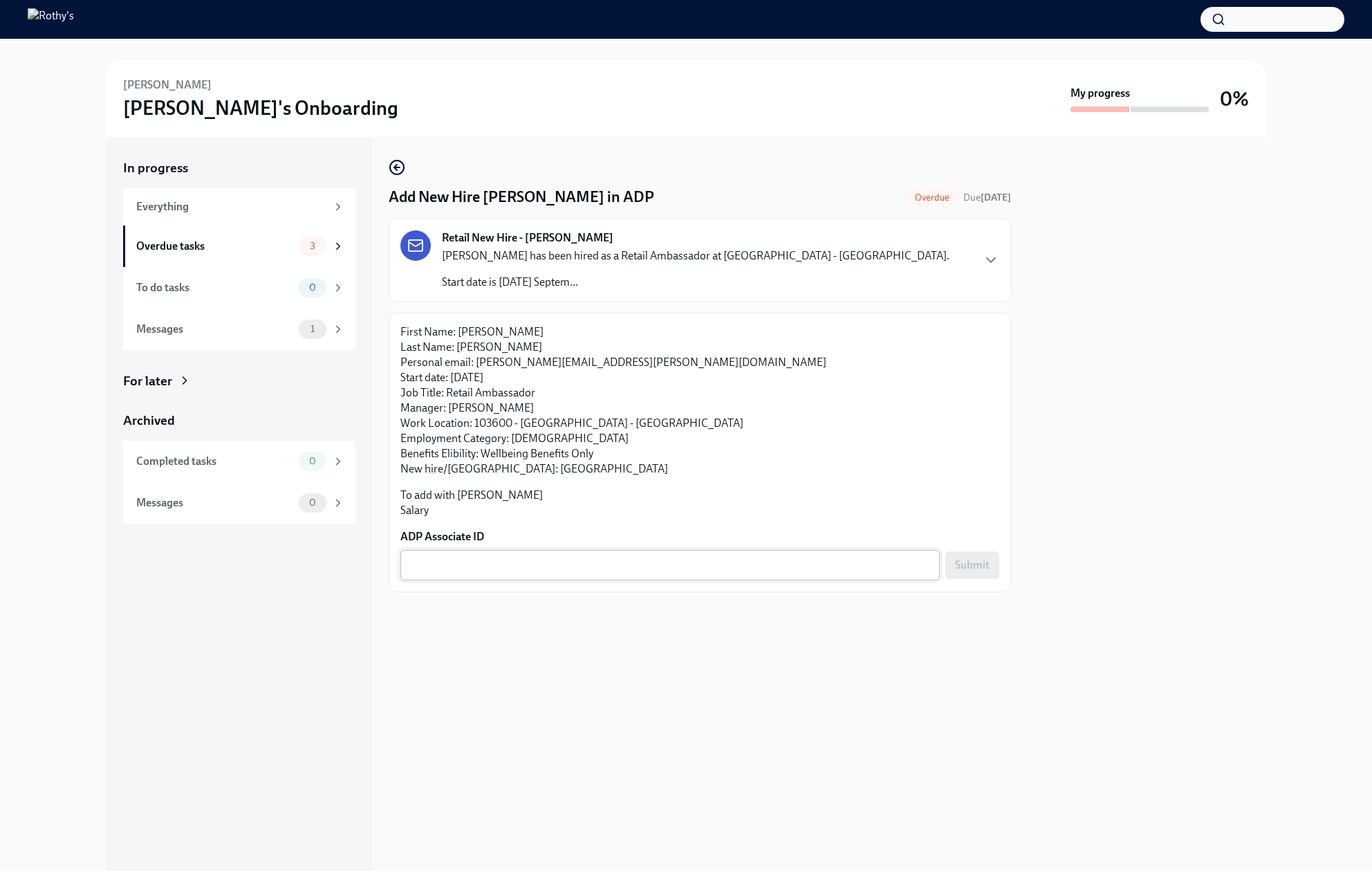
click at [507, 559] on textarea "ADP Associate ID" at bounding box center [669, 565] width 523 height 17
paste textarea "E0AVM1Z6K"
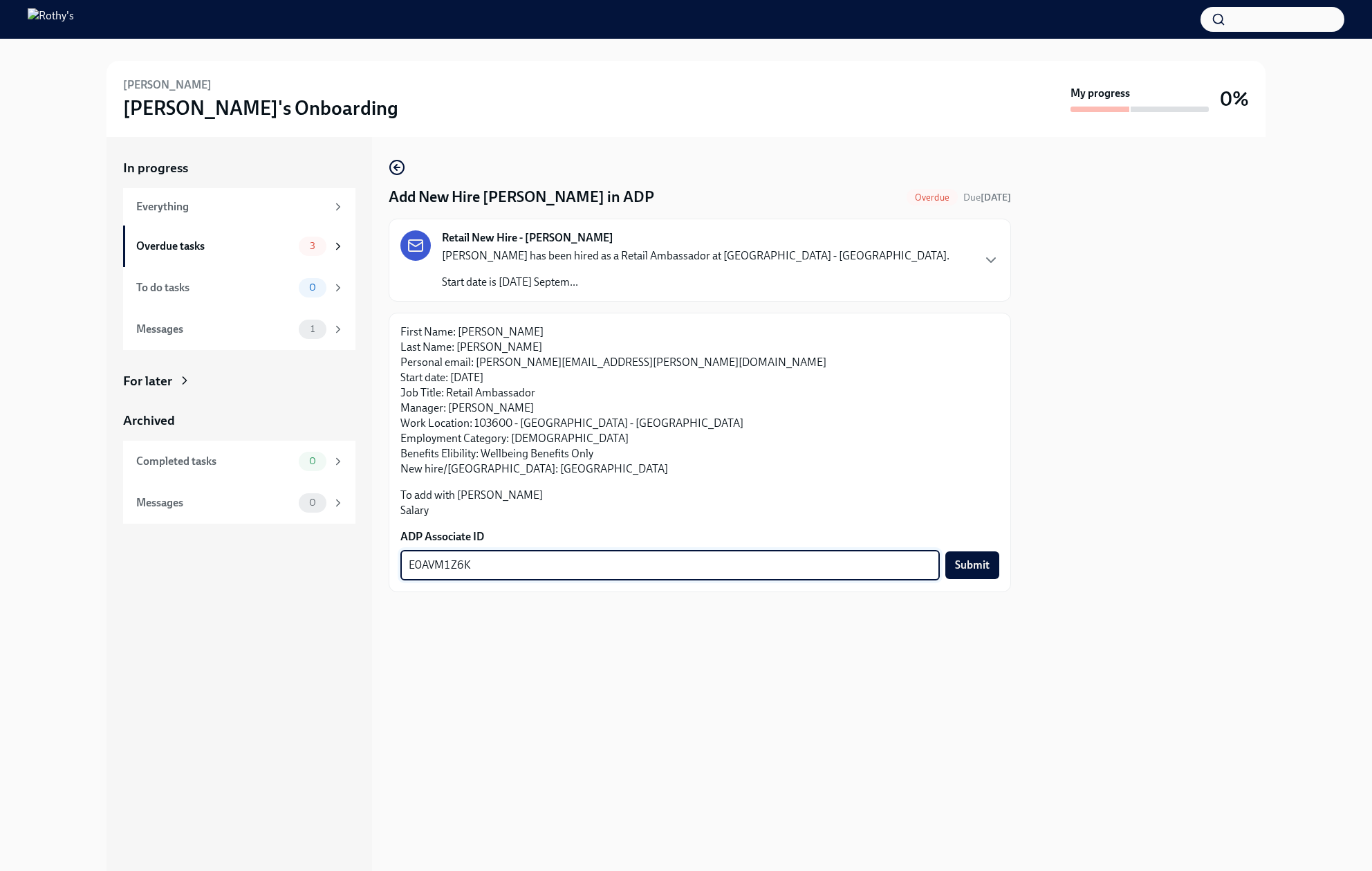
type textarea "E0AVM1Z6K"
click at [982, 563] on span "Submit" at bounding box center [973, 565] width 35 height 14
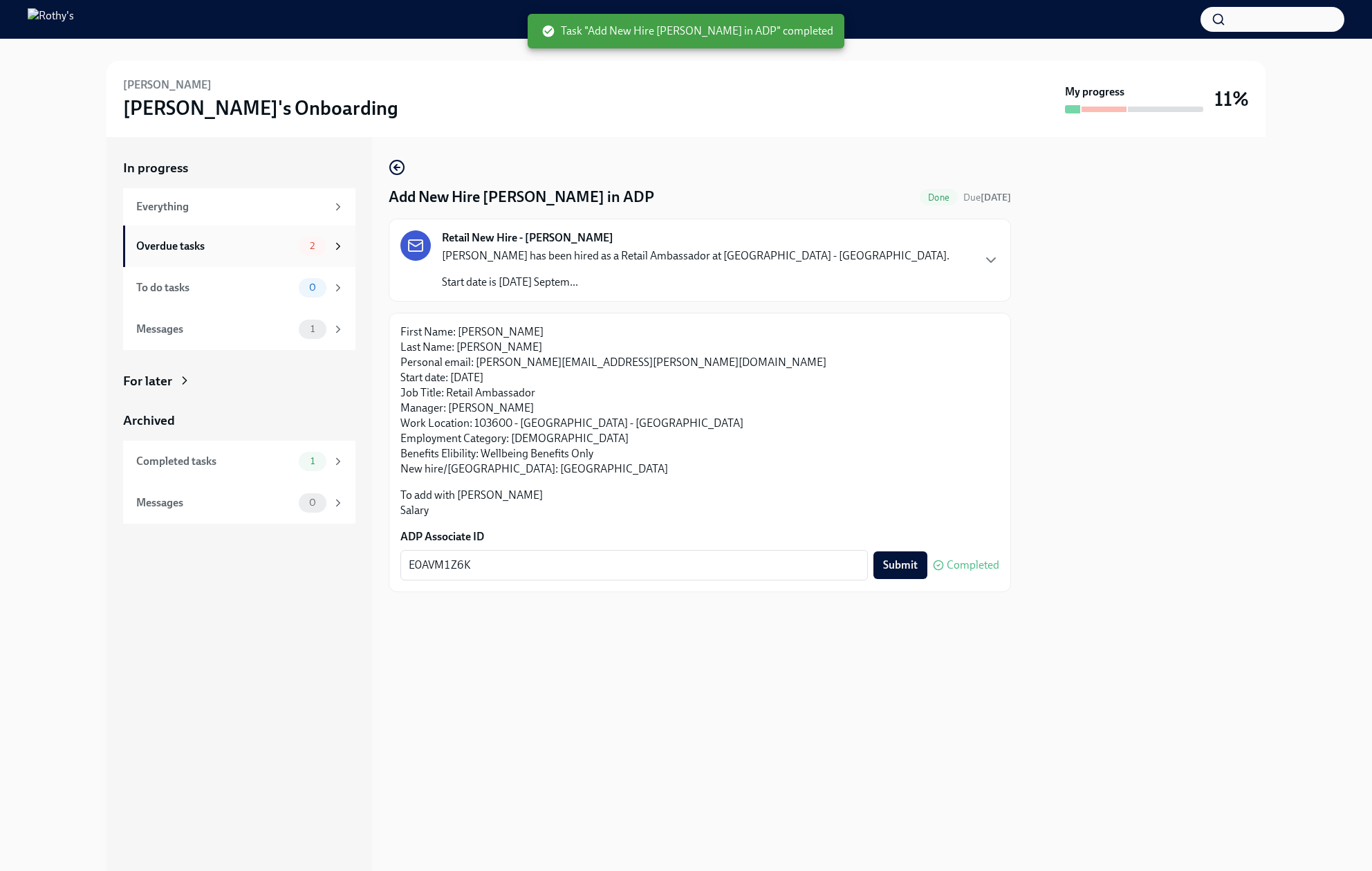
click at [239, 250] on div "Overdue tasks" at bounding box center [214, 246] width 157 height 15
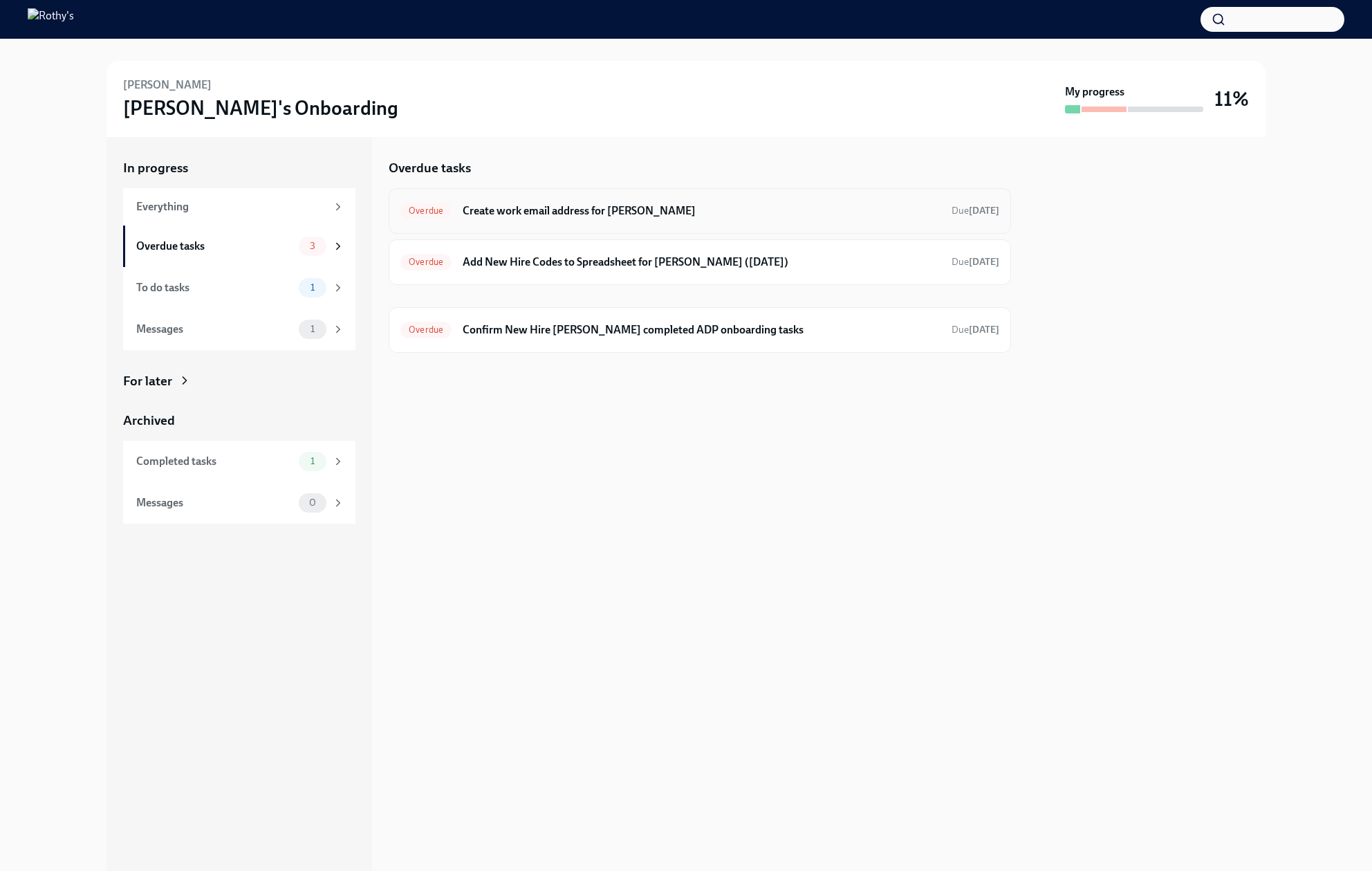
click at [609, 210] on h6 "Create work email address for [PERSON_NAME]" at bounding box center [701, 210] width 478 height 15
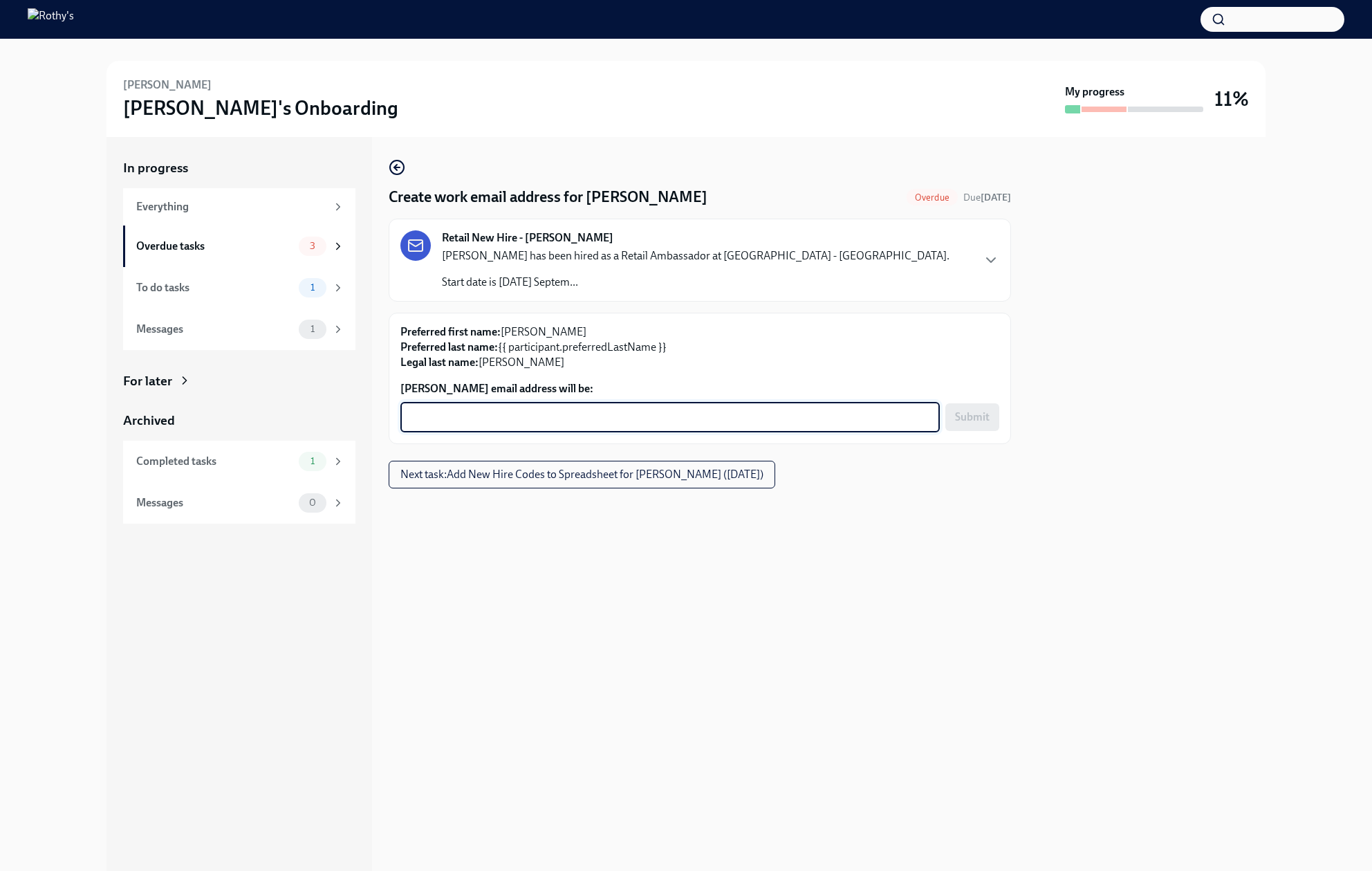
click at [532, 412] on textarea "[PERSON_NAME] email address will be:" at bounding box center [669, 417] width 523 height 17
type textarea "[PERSON_NAME][EMAIL_ADDRESS][DOMAIN_NAME]"
click at [973, 414] on span "Submit" at bounding box center [973, 417] width 35 height 14
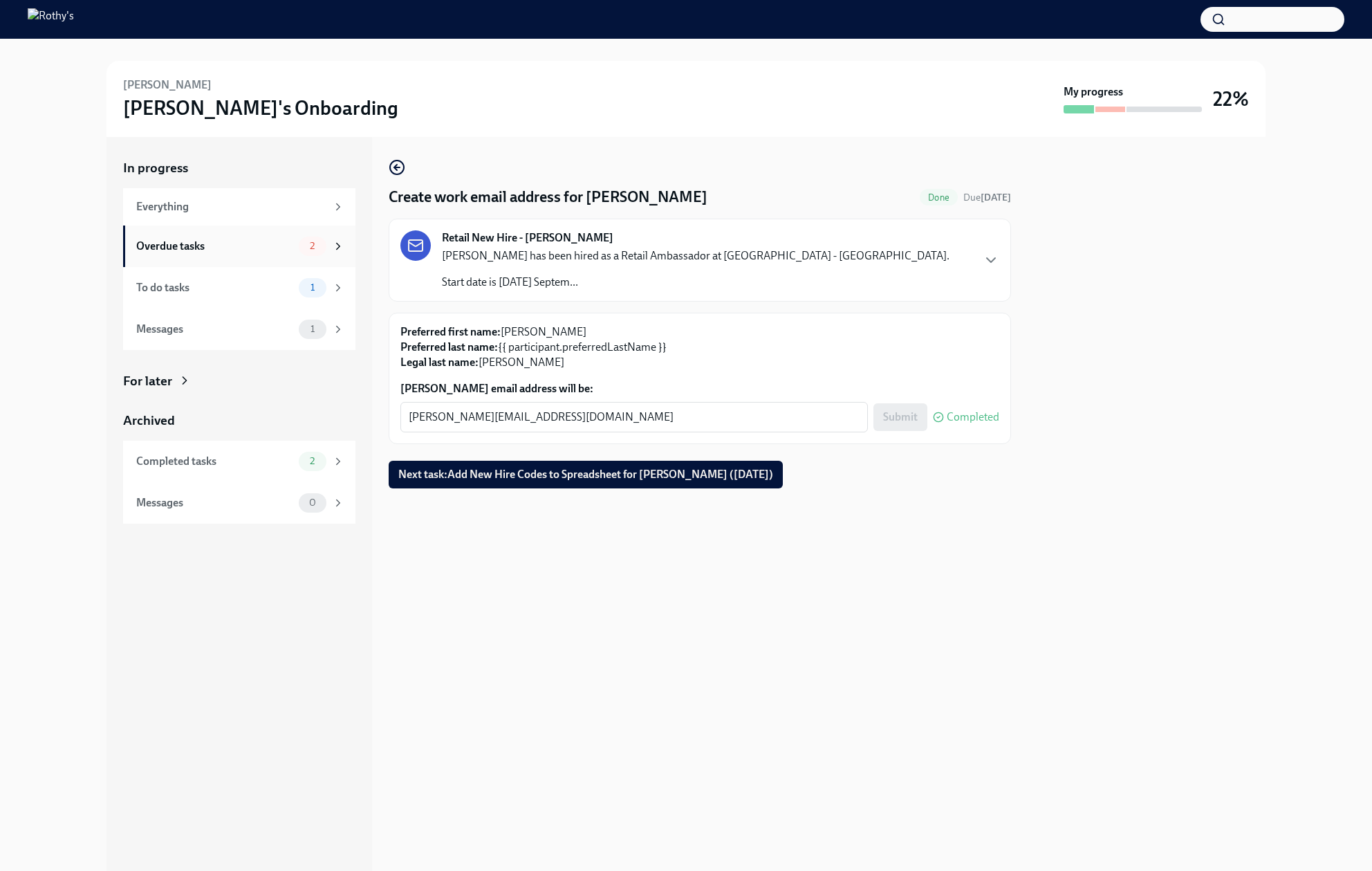
click at [230, 258] on div "Overdue tasks 2" at bounding box center [239, 246] width 232 height 41
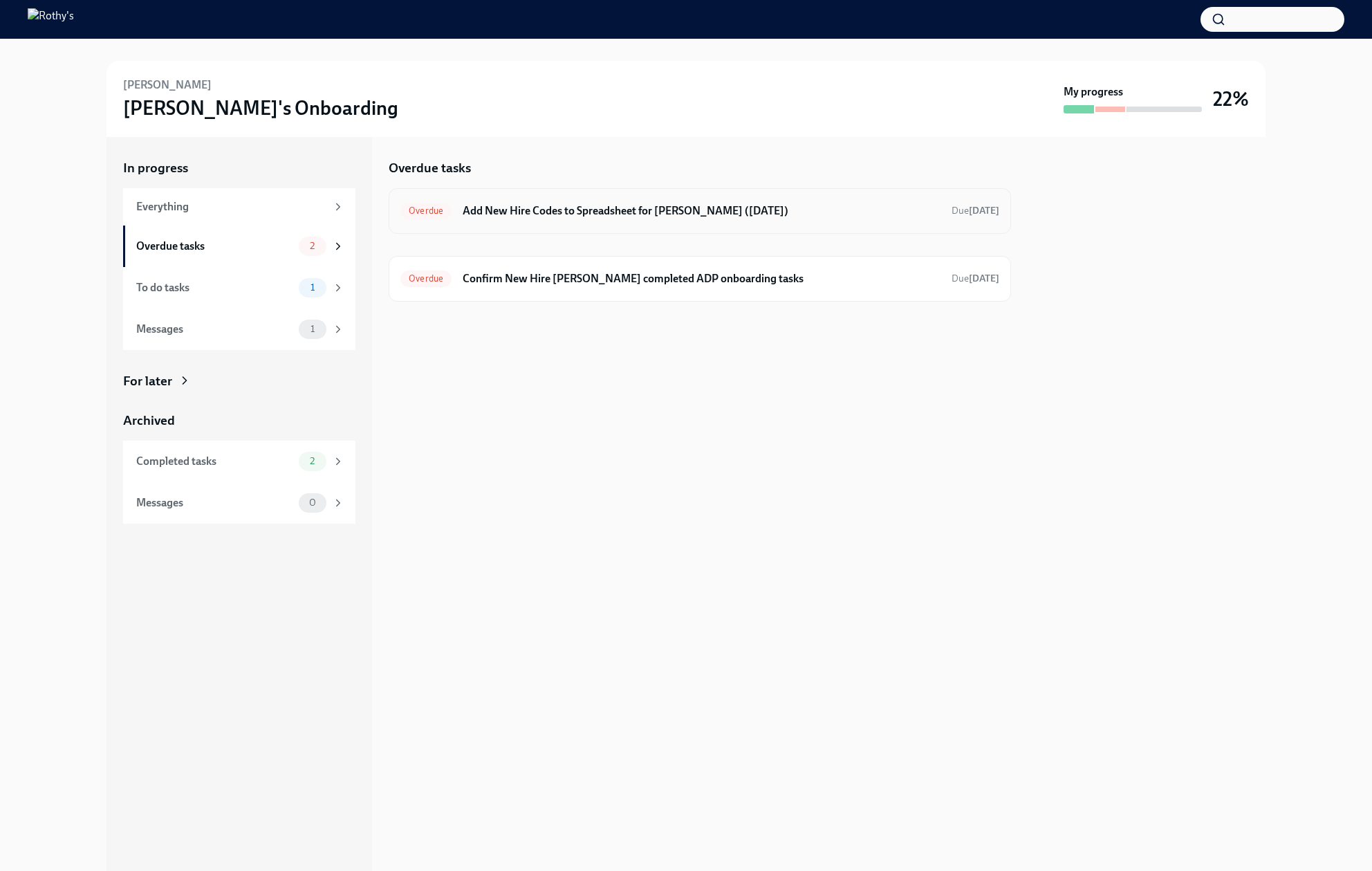
click at [563, 211] on h6 "Add New Hire Codes to Spreadsheet for [PERSON_NAME] ([DATE])" at bounding box center [701, 210] width 478 height 15
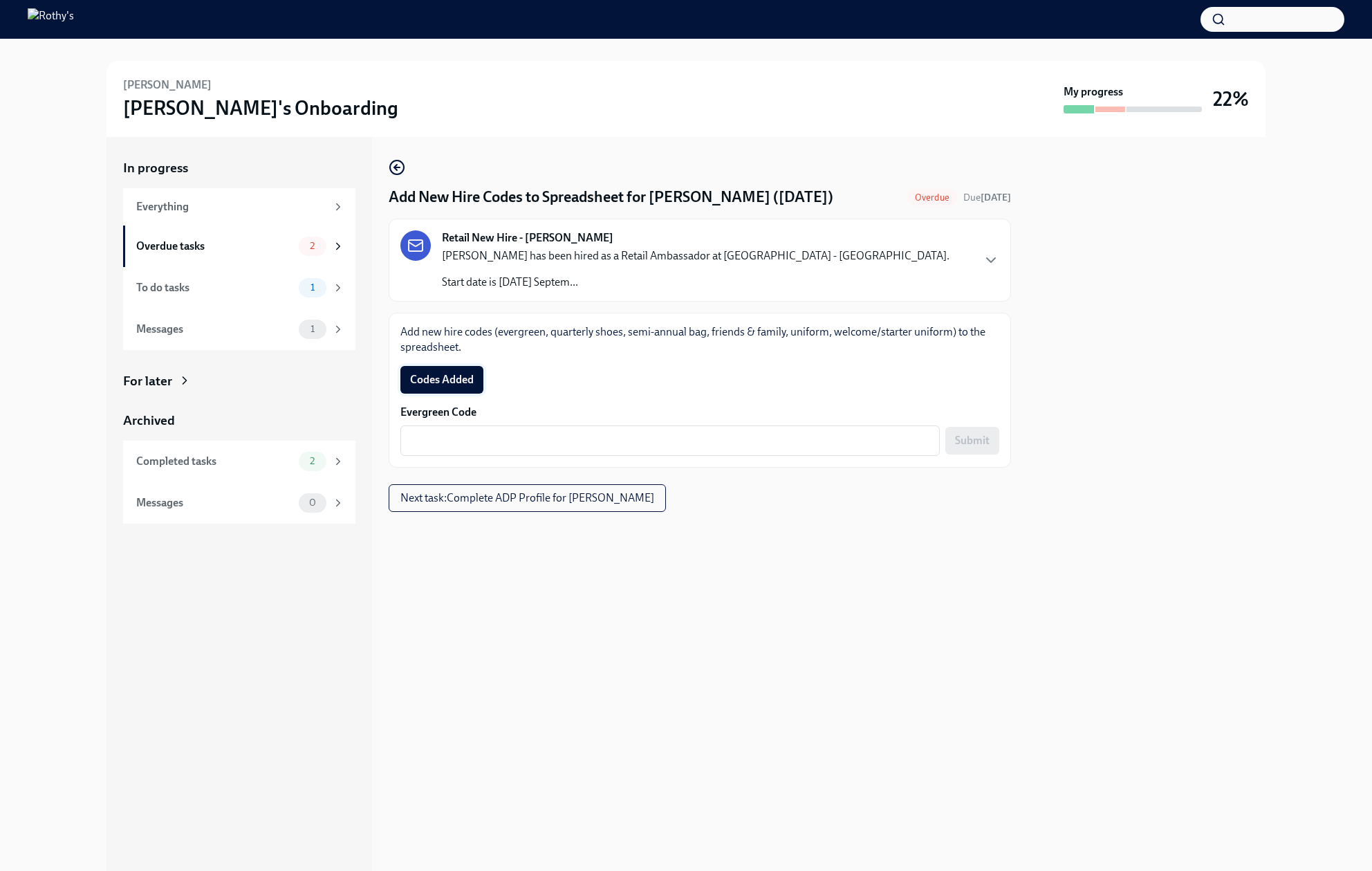
click at [447, 379] on span "Codes Added" at bounding box center [442, 380] width 64 height 14
